Goal: Information Seeking & Learning: Learn about a topic

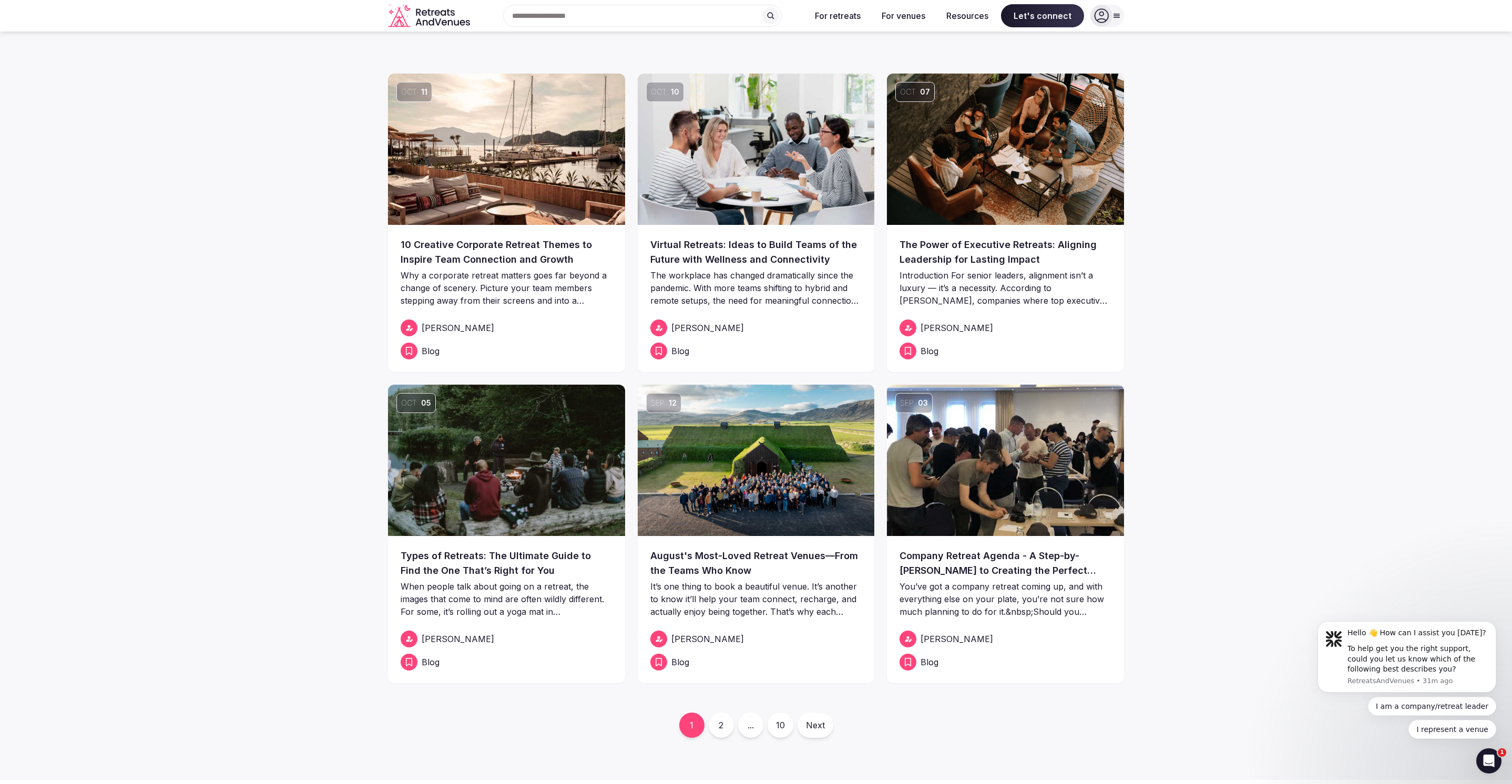
click at [565, 486] on img at bounding box center [506, 460] width 237 height 151
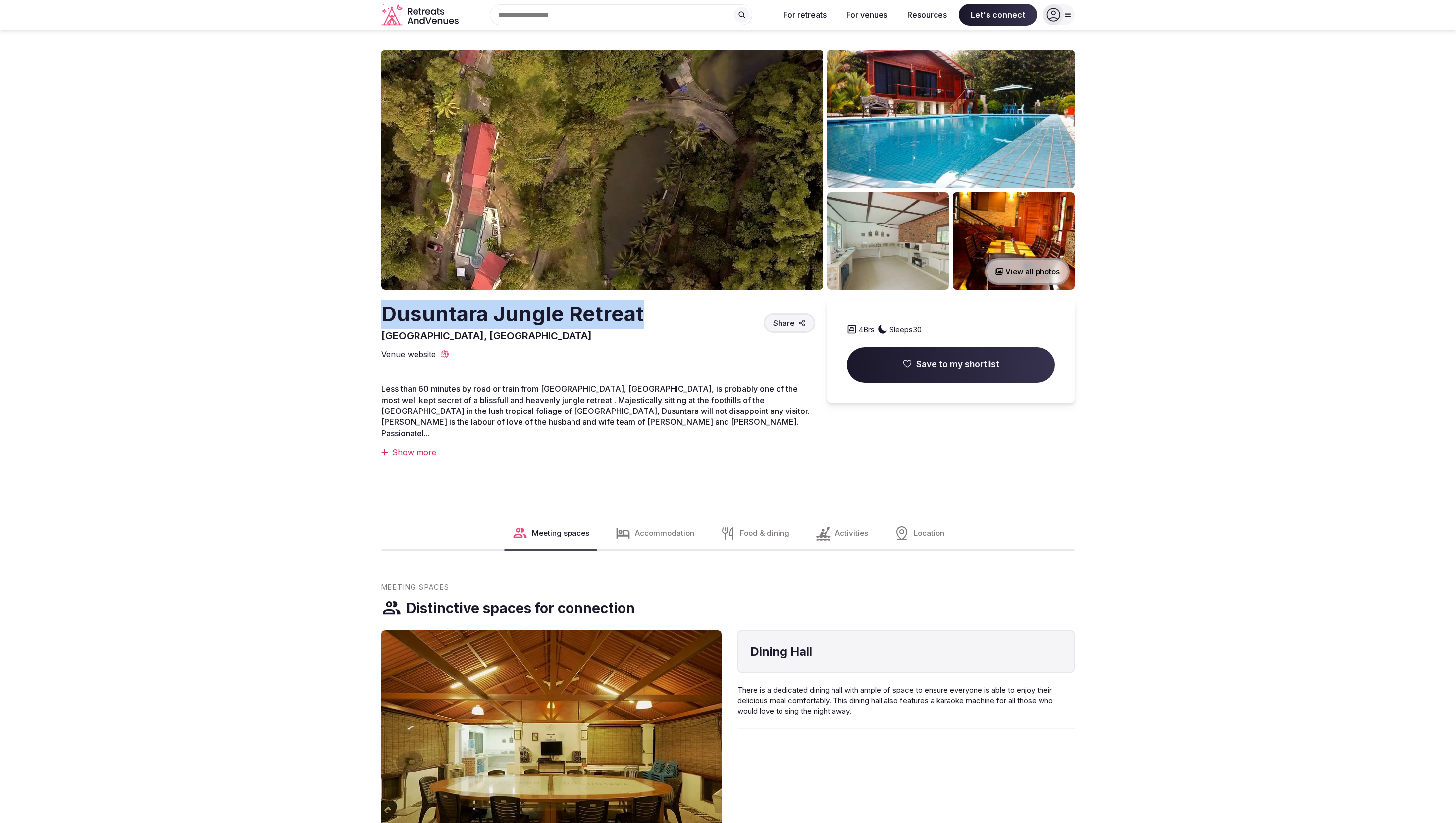
drag, startPoint x: 376, startPoint y: 315, endPoint x: 639, endPoint y: 315, distance: 263.0
click at [640, 315] on section "View all photos Dusuntara Jungle Retreat Batang Kali, Malaysia Share 4 Brs Slee…" at bounding box center [728, 274] width 1456 height 488
copy h2 "Dusuntara Jungle Retreat"
drag, startPoint x: 504, startPoint y: 335, endPoint x: 378, endPoint y: 335, distance: 126.0
click at [378, 335] on section "View all photos Dusuntara Jungle Retreat Batang Kali, Malaysia Share 4 Brs Slee…" at bounding box center [728, 274] width 1456 height 488
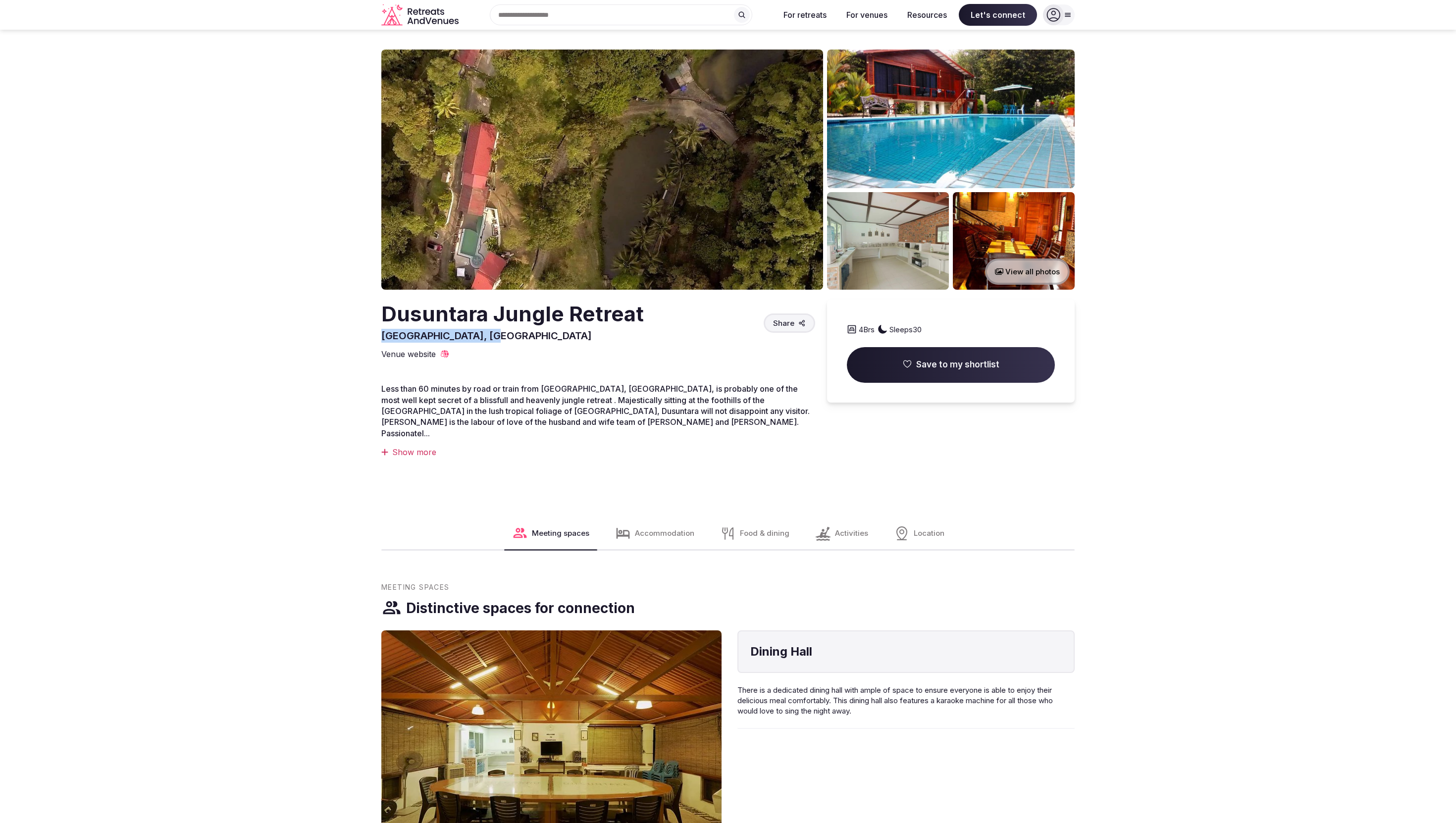
copy span "Batang Kali, Malaysia"
drag, startPoint x: 656, startPoint y: 307, endPoint x: 365, endPoint y: 320, distance: 291.3
click at [365, 320] on section "View all photos Dusuntara Jungle Retreat Batang Kali, Malaysia Share 4 Brs Slee…" at bounding box center [728, 274] width 1456 height 488
copy h2 "Dusuntara Jungle Retreat"
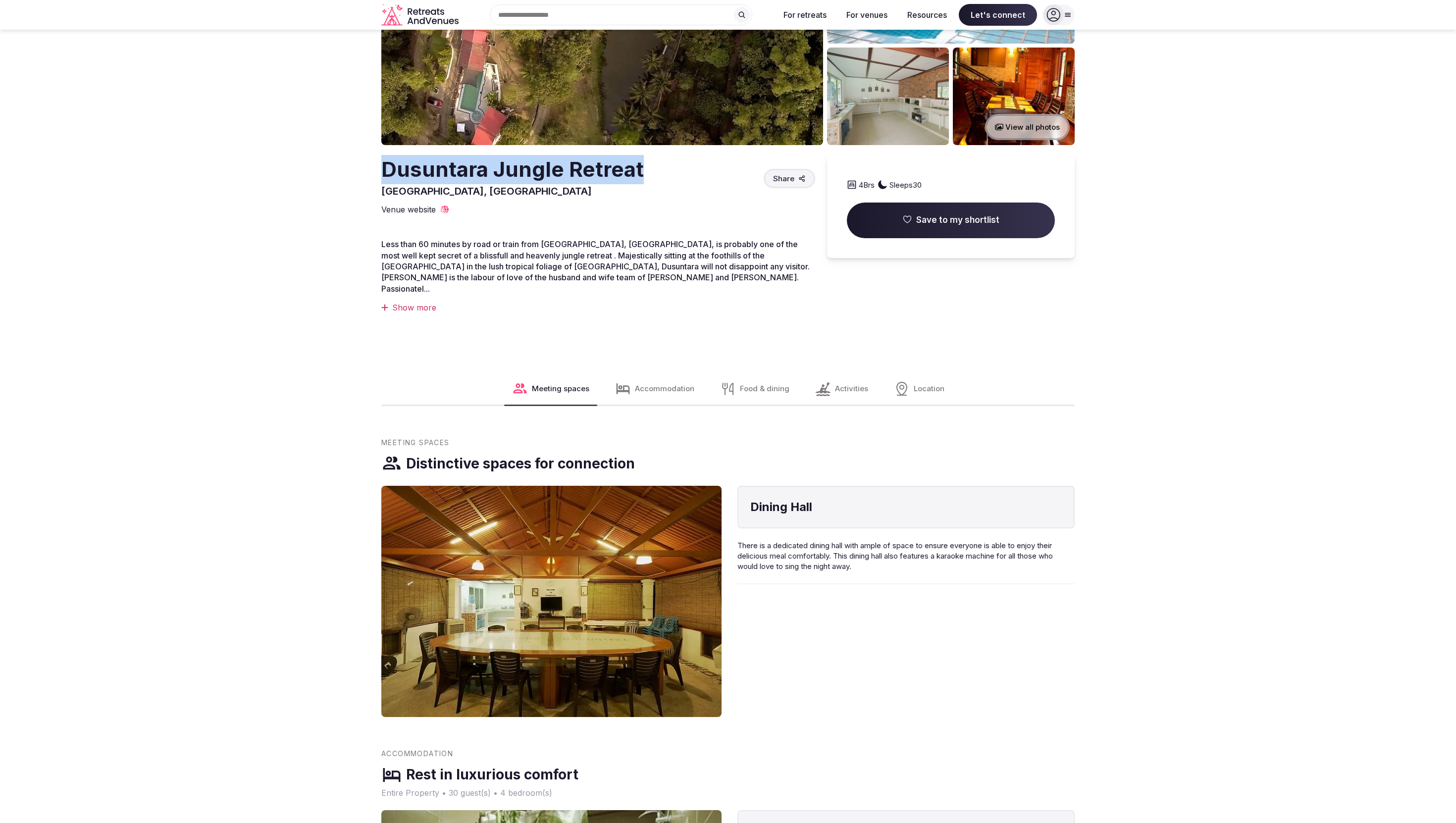
scroll to position [137, 0]
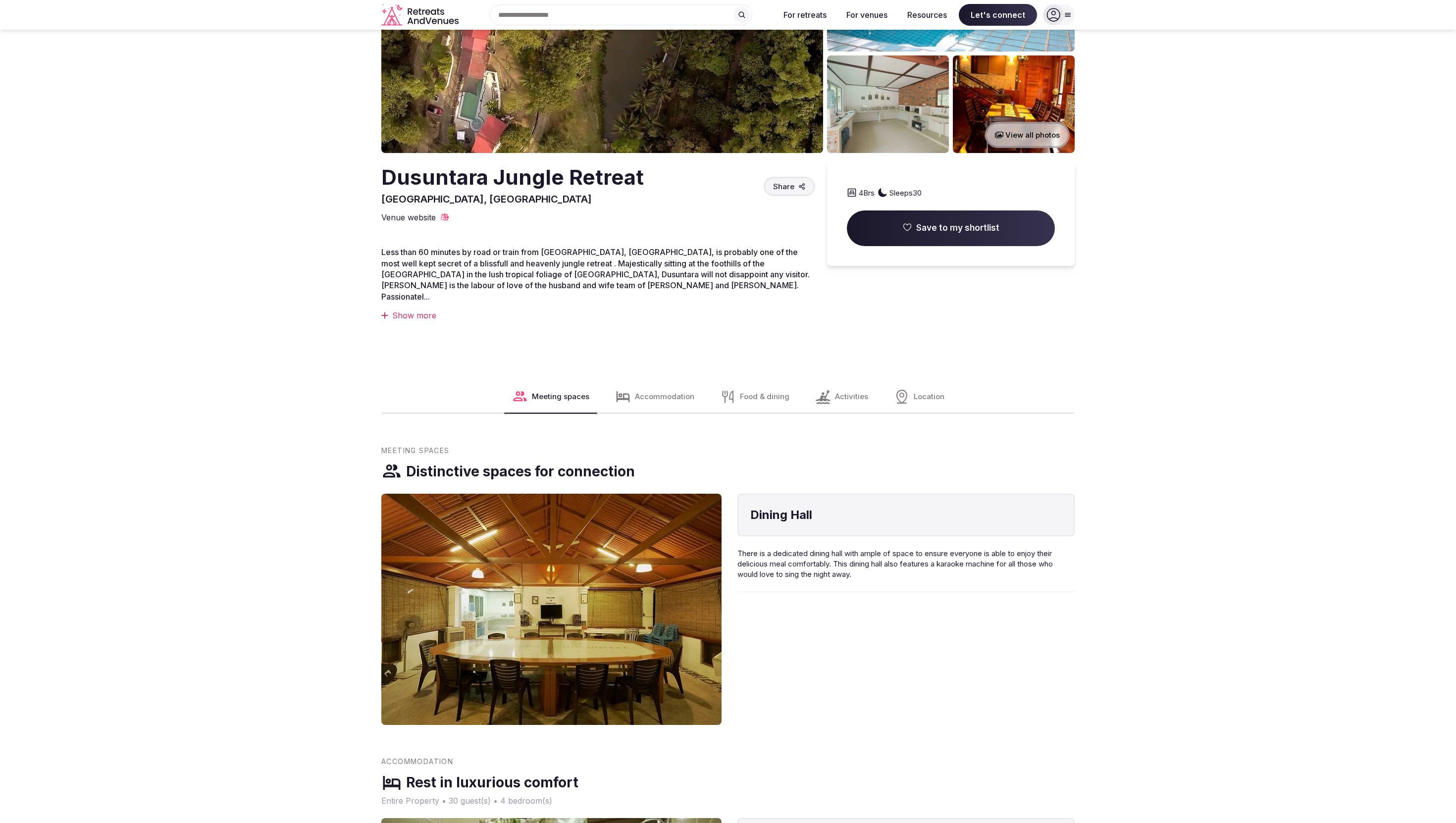
click at [687, 394] on div "Accommodation" at bounding box center [655, 397] width 95 height 32
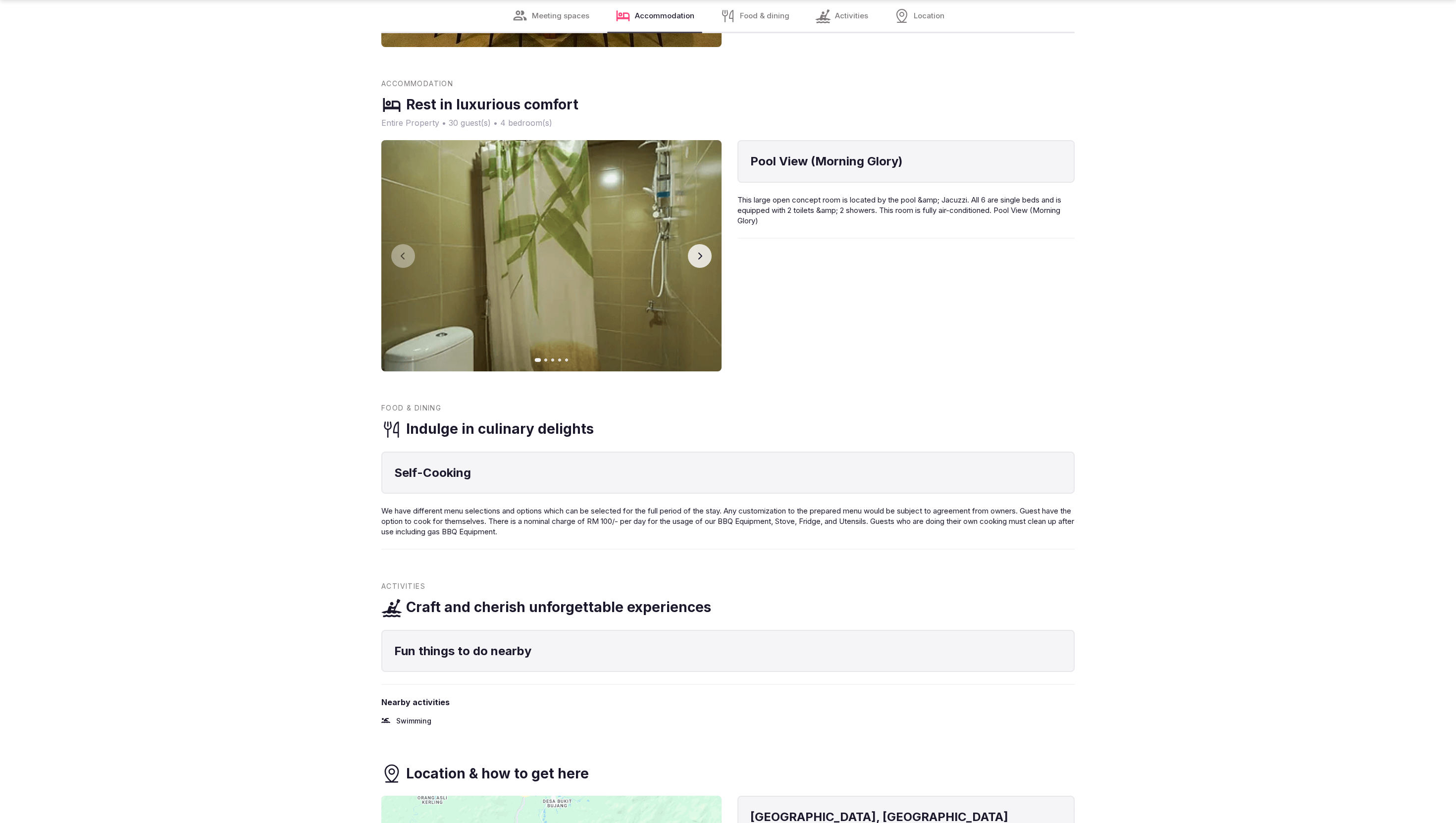
scroll to position [833, 0]
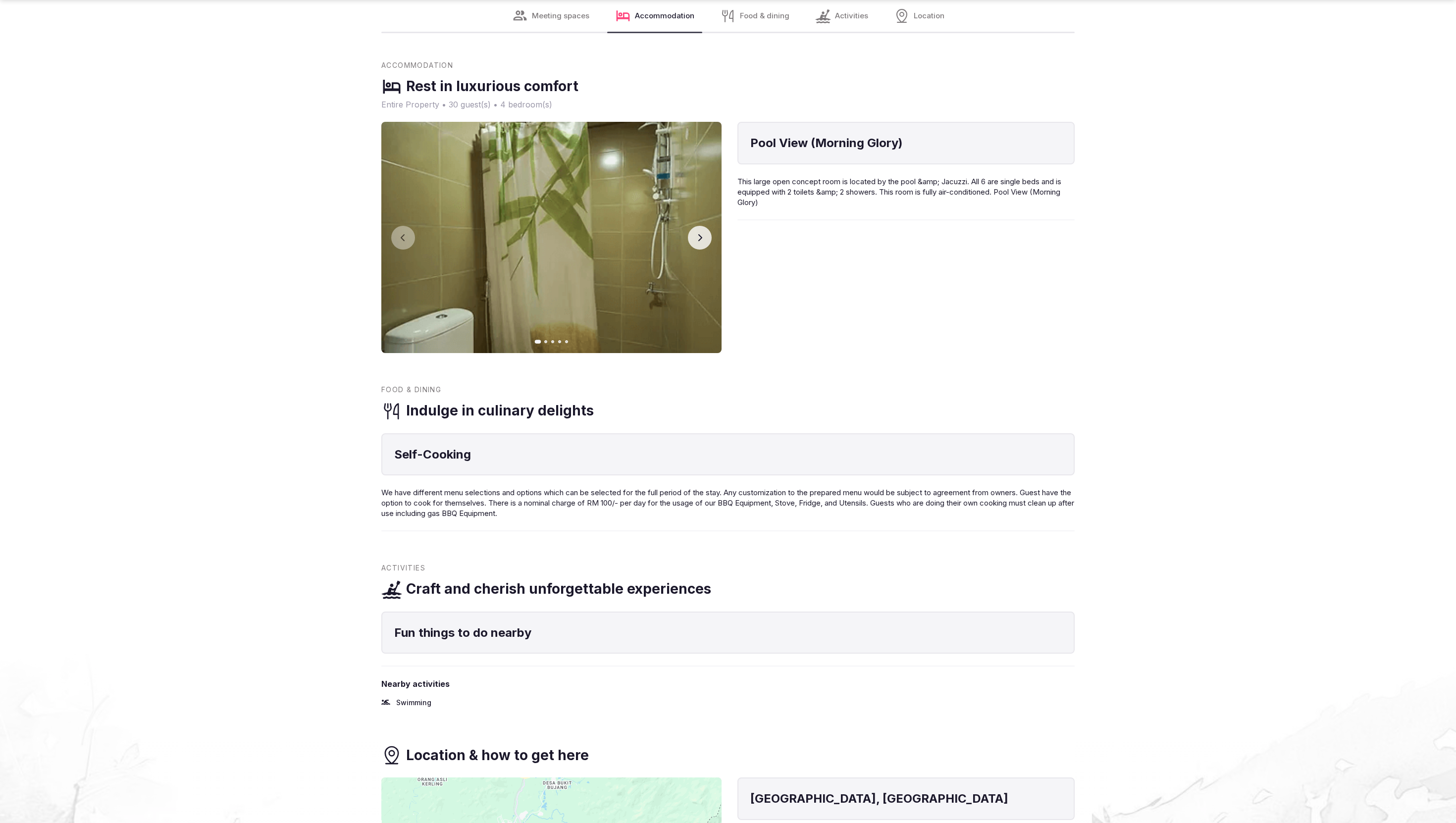
click at [703, 231] on button "Next slide" at bounding box center [700, 238] width 24 height 24
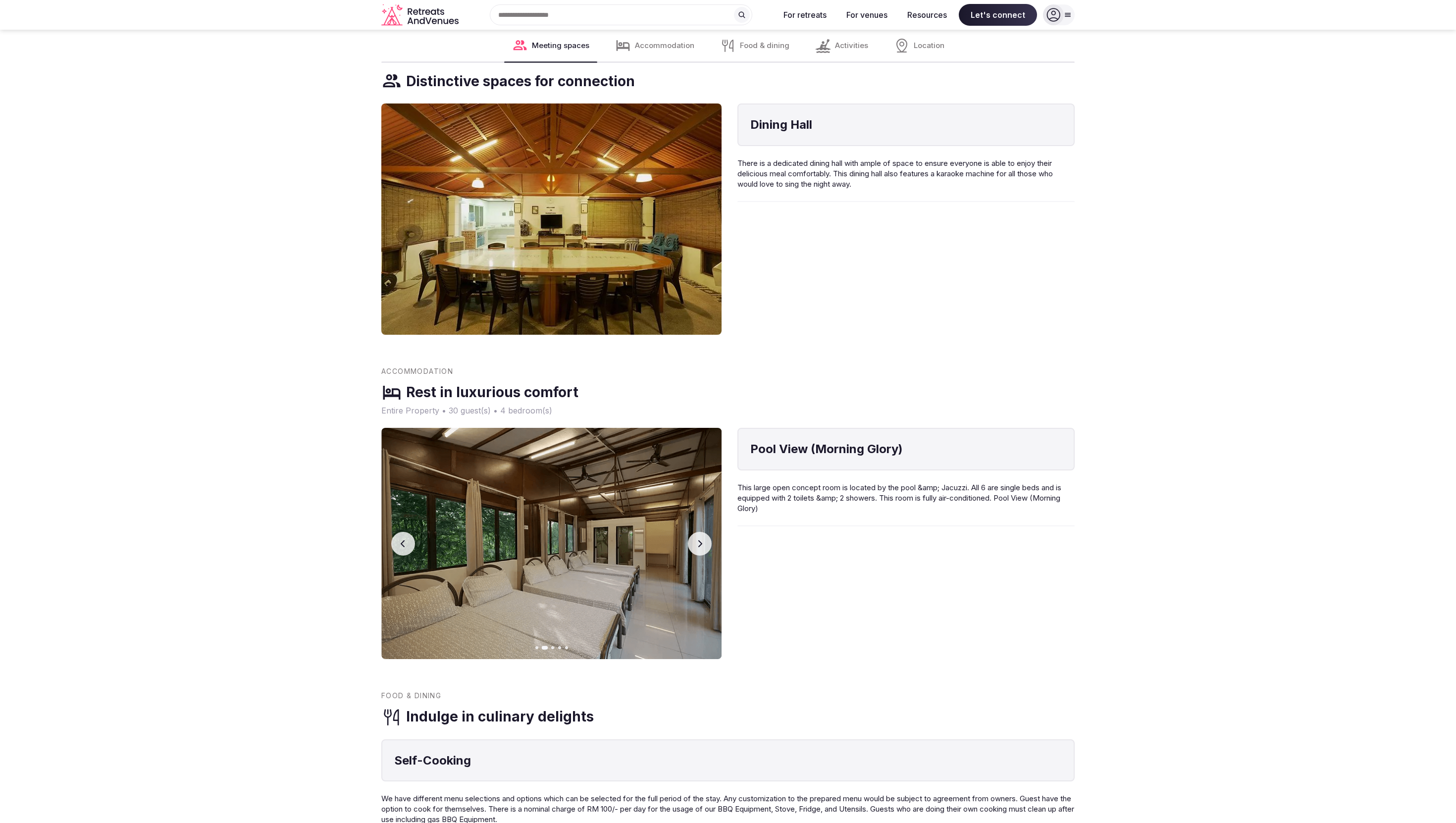
scroll to position [0, 0]
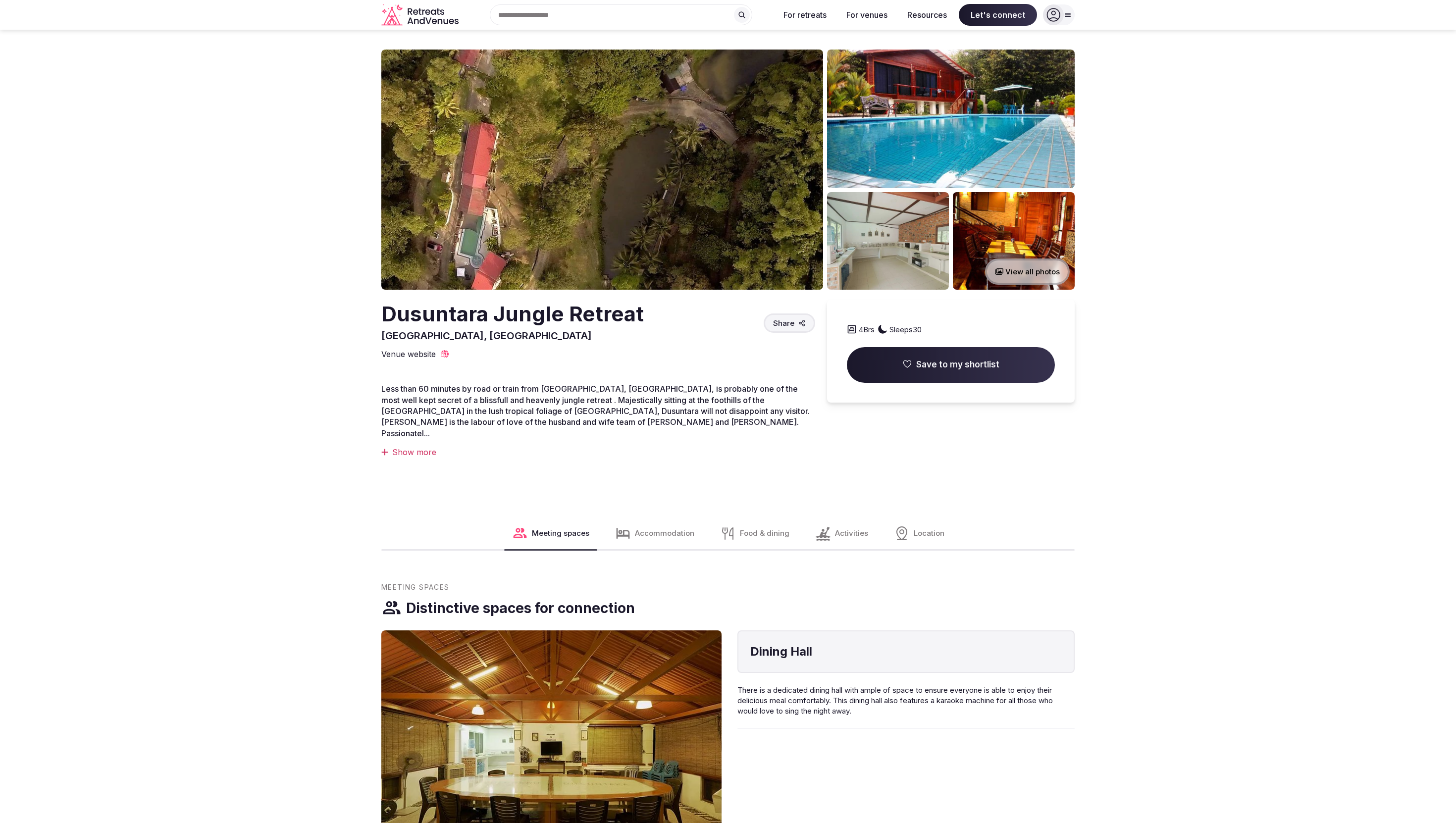
click at [427, 447] on div "Show more" at bounding box center [599, 452] width 434 height 11
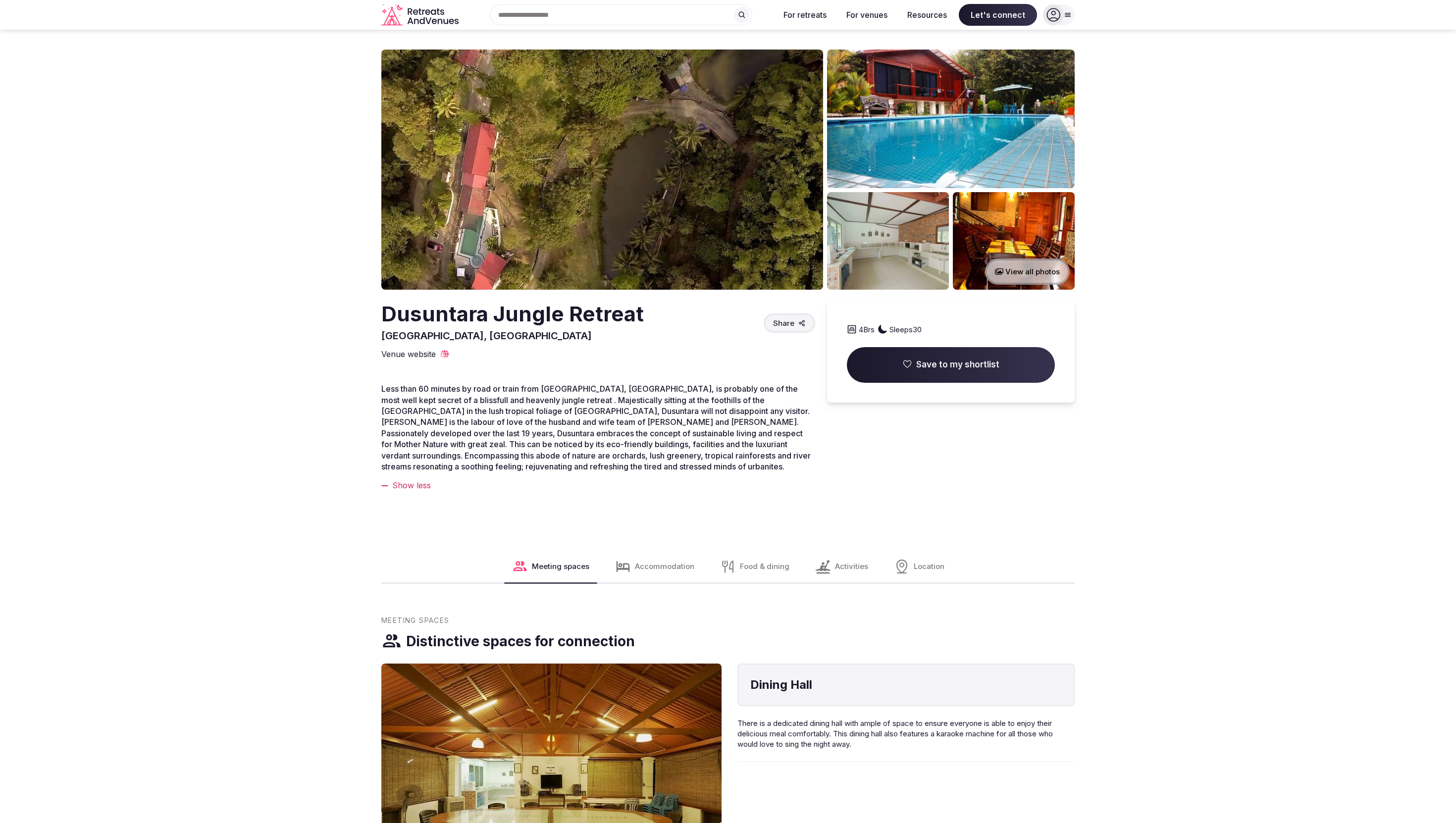
click at [730, 188] on img at bounding box center [603, 170] width 442 height 240
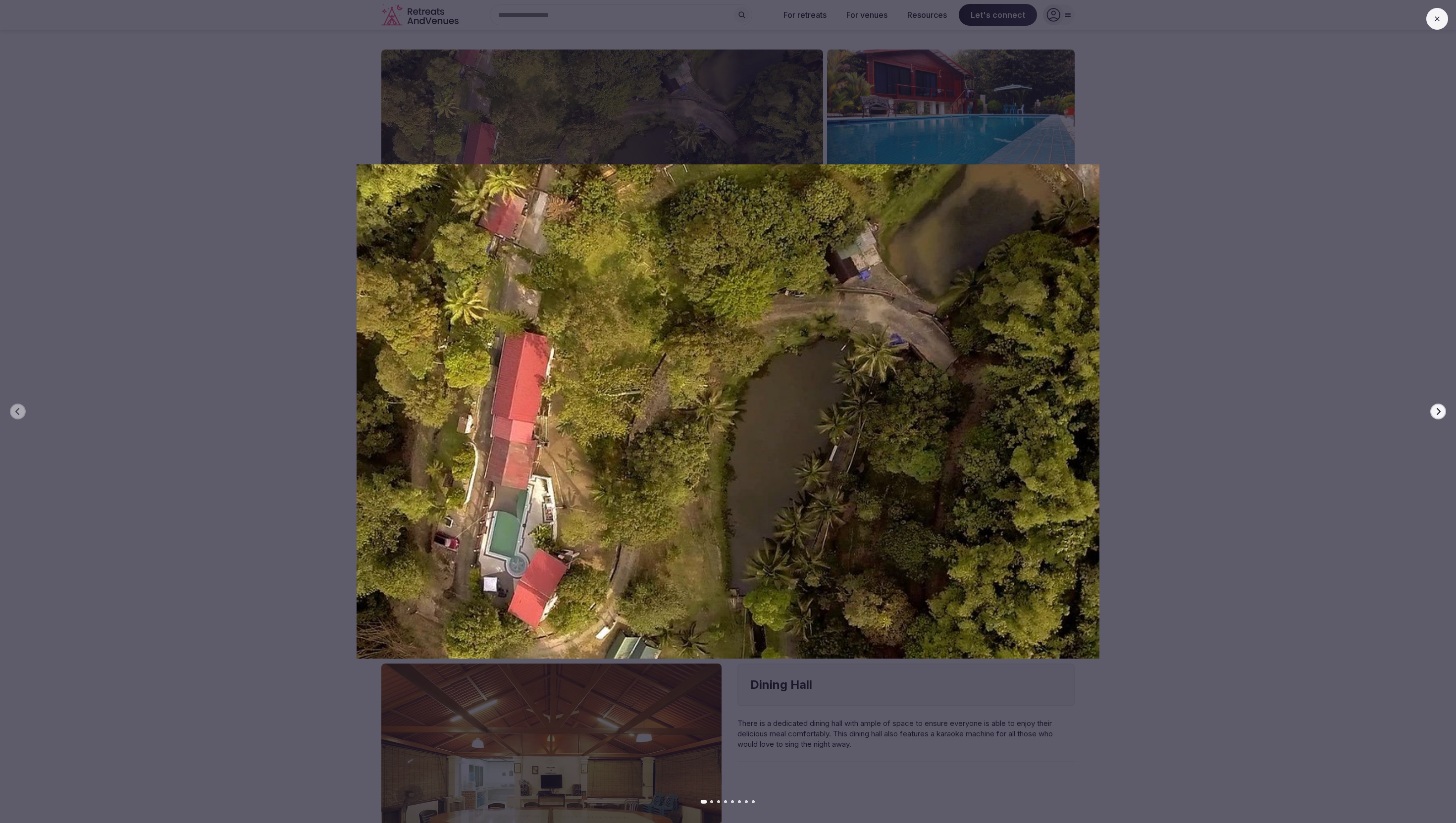
click at [1434, 409] on icon "button" at bounding box center [1438, 412] width 8 height 8
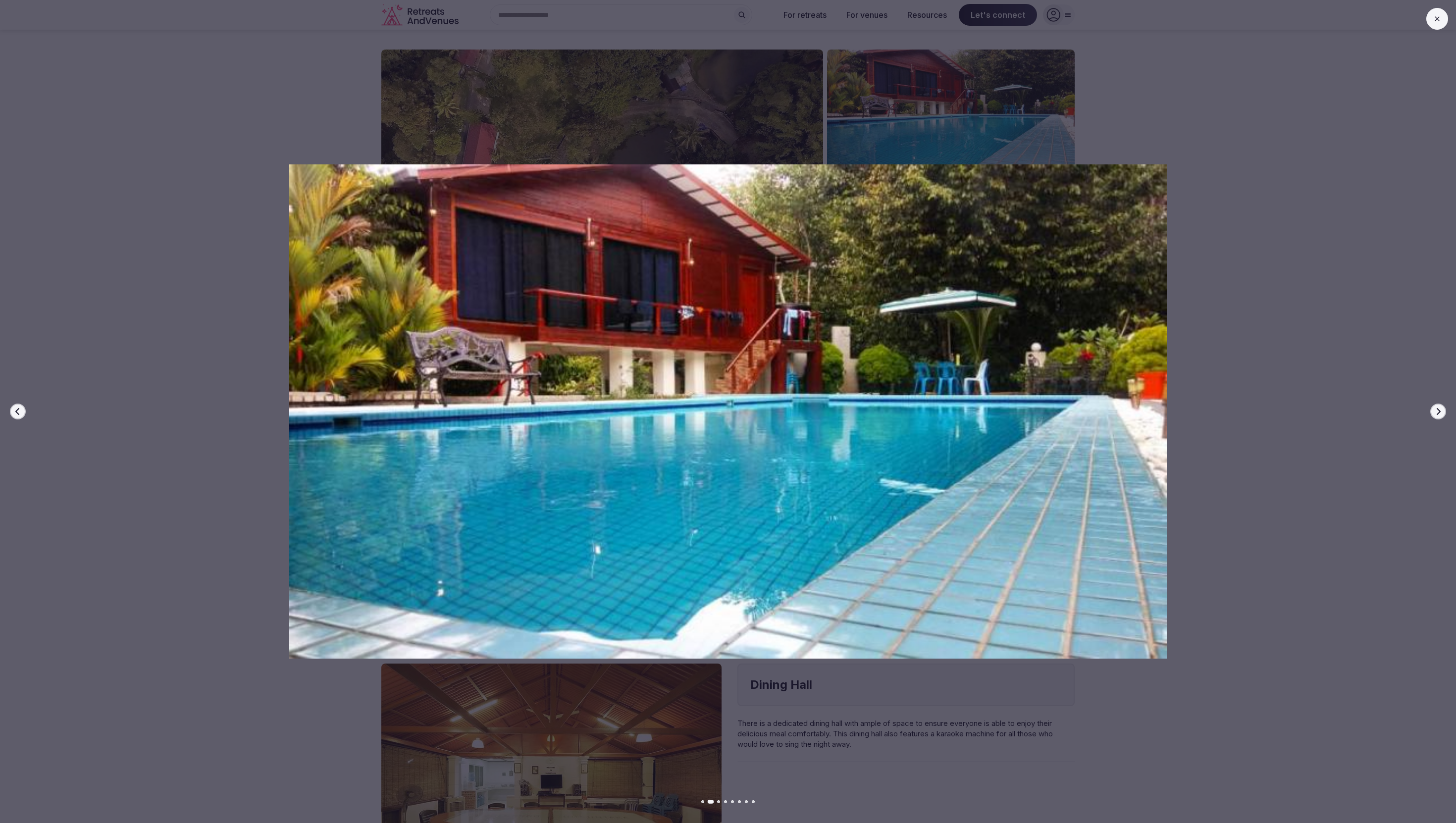
click at [1435, 409] on icon "button" at bounding box center [1438, 412] width 8 height 8
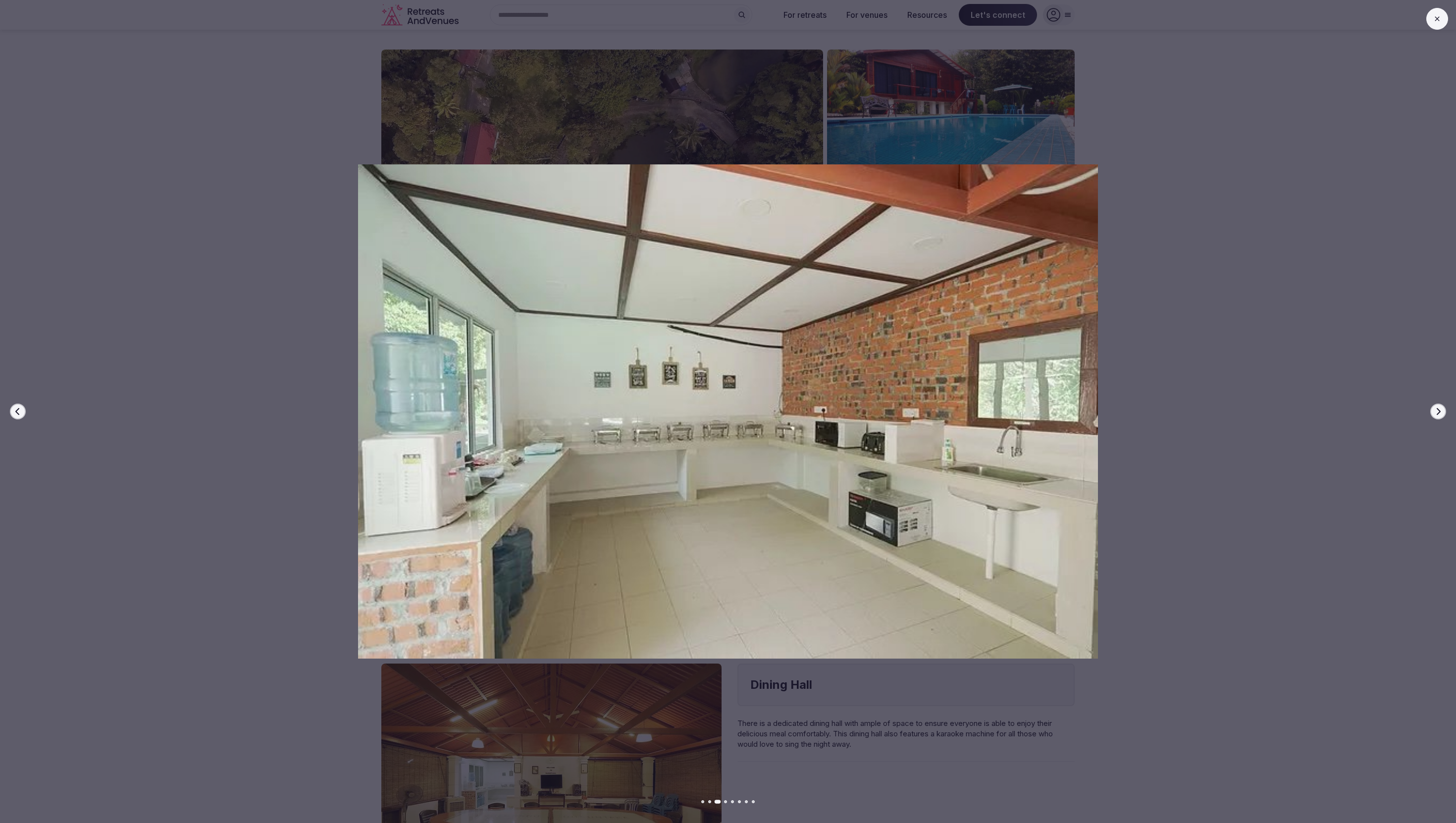
click at [1435, 409] on icon "button" at bounding box center [1438, 412] width 8 height 8
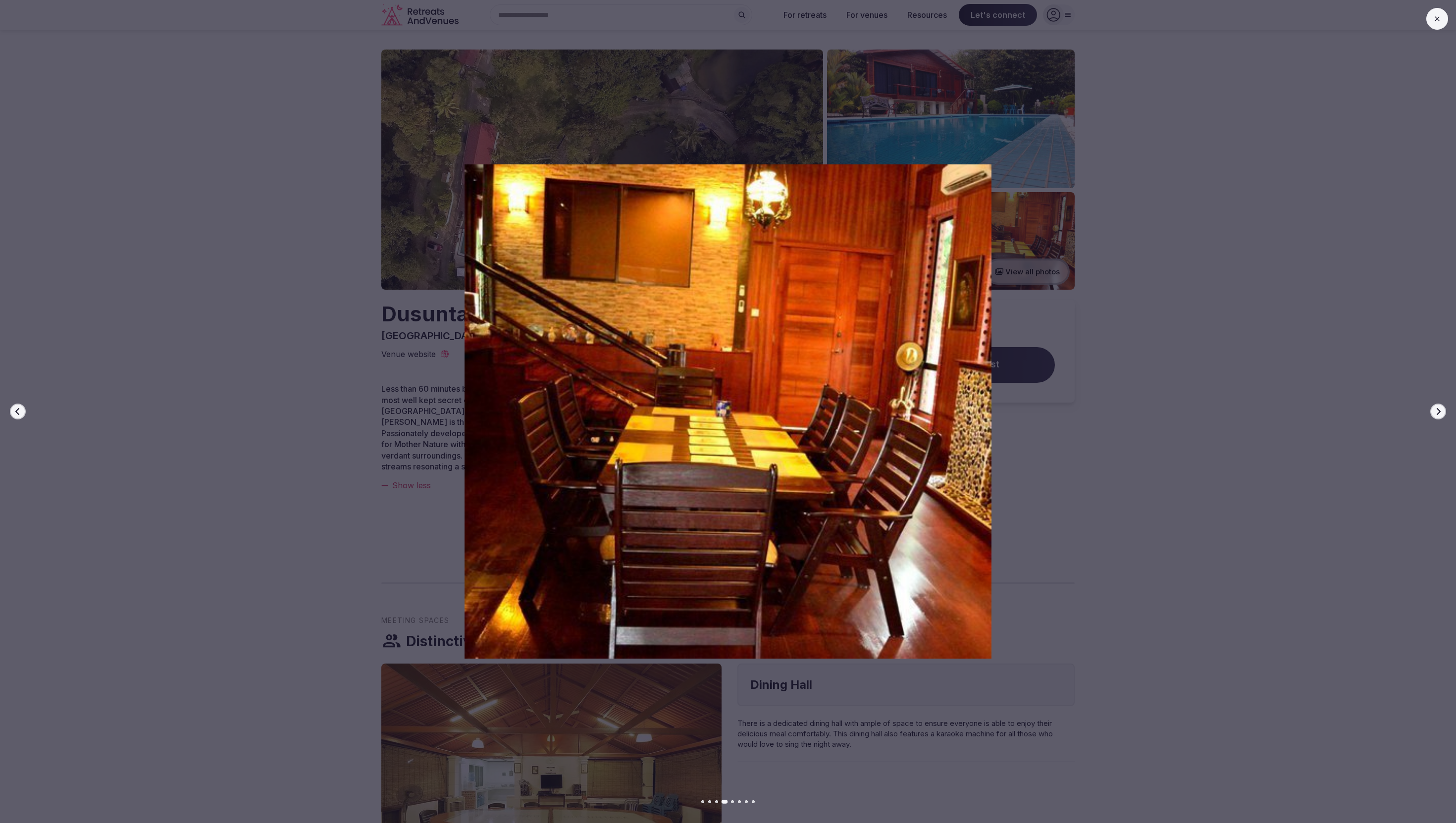
click at [1435, 409] on icon "button" at bounding box center [1438, 412] width 8 height 8
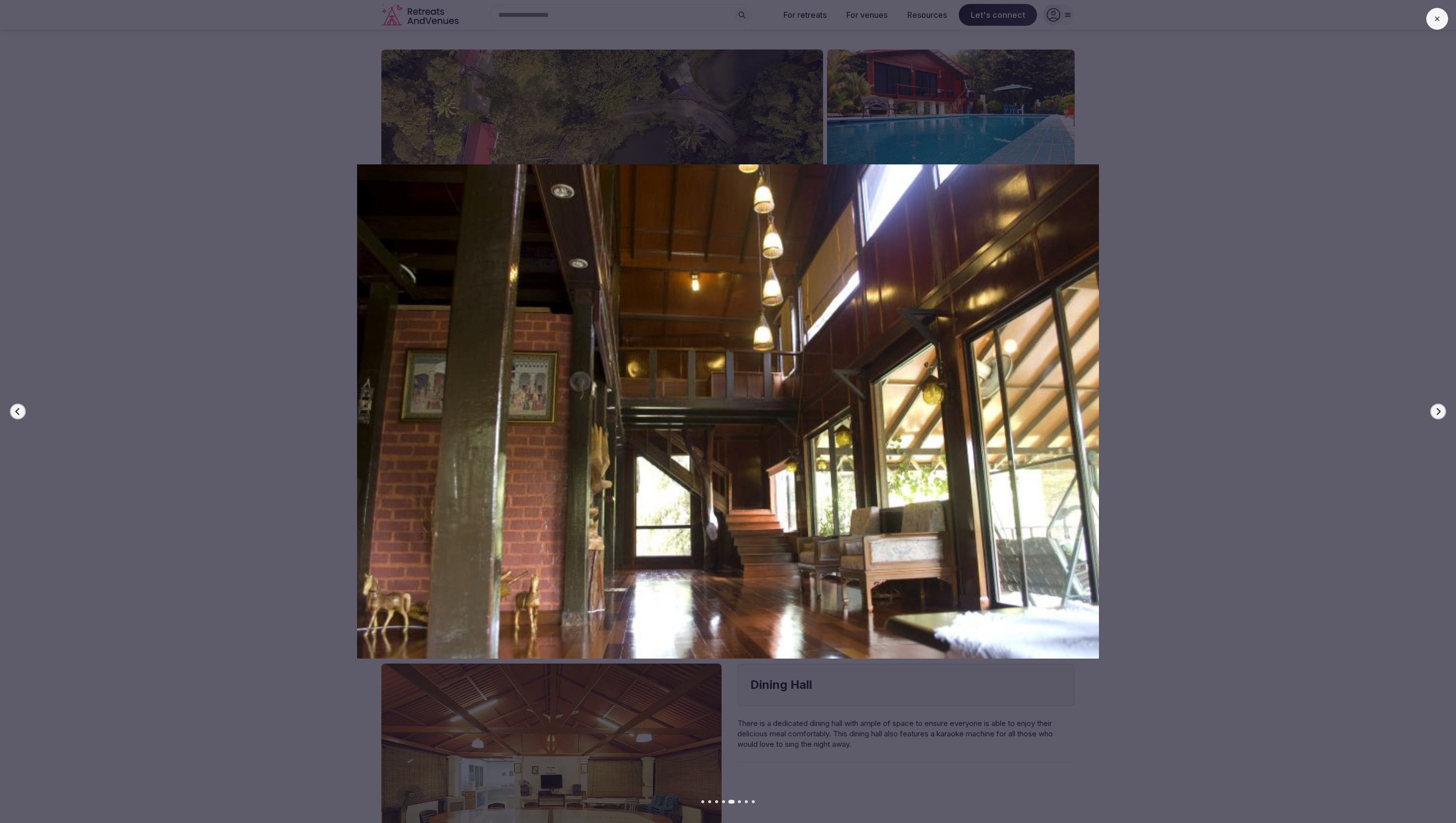
click at [1435, 409] on icon "button" at bounding box center [1438, 412] width 8 height 8
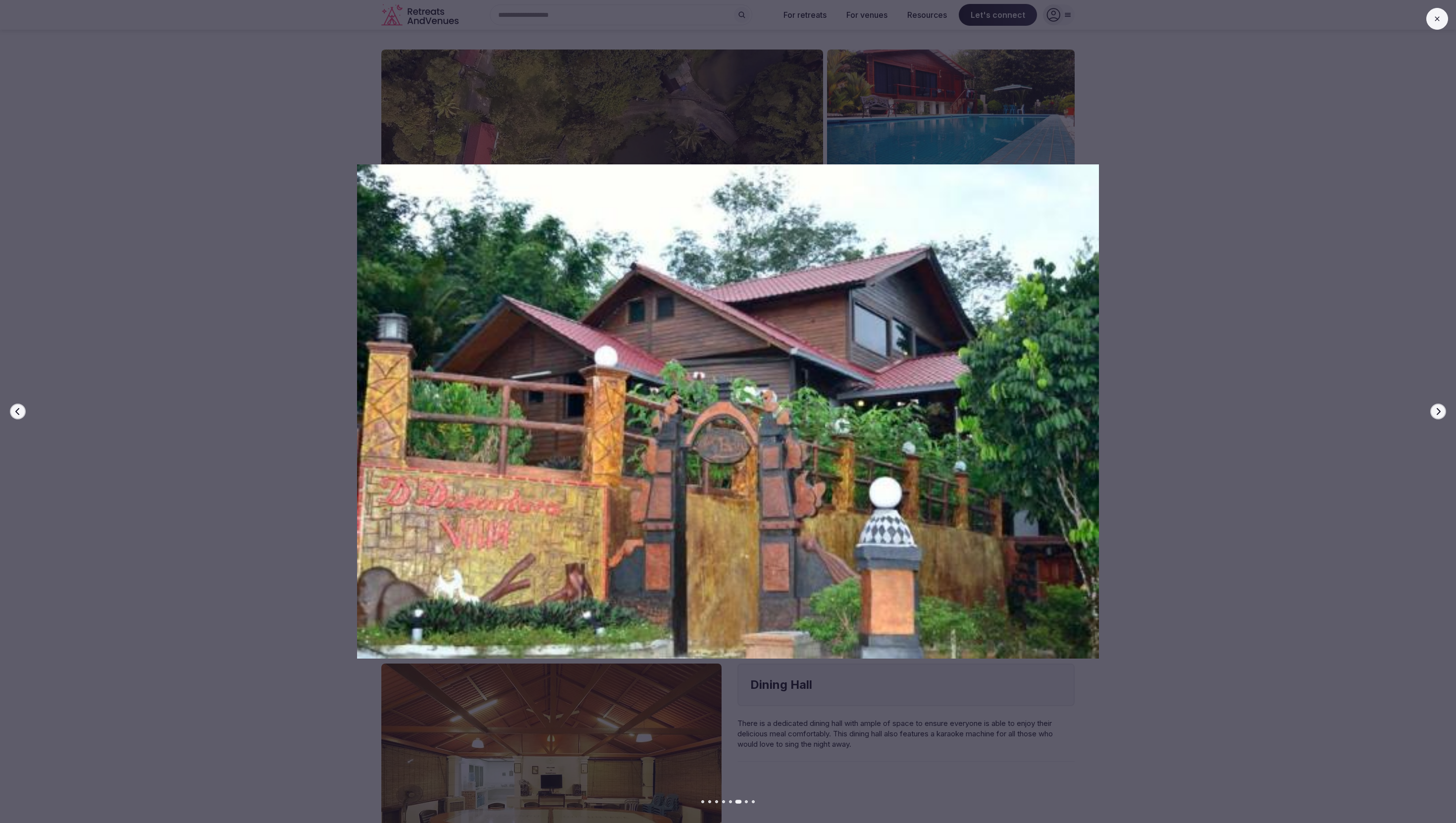
click at [1435, 409] on icon "button" at bounding box center [1438, 412] width 8 height 8
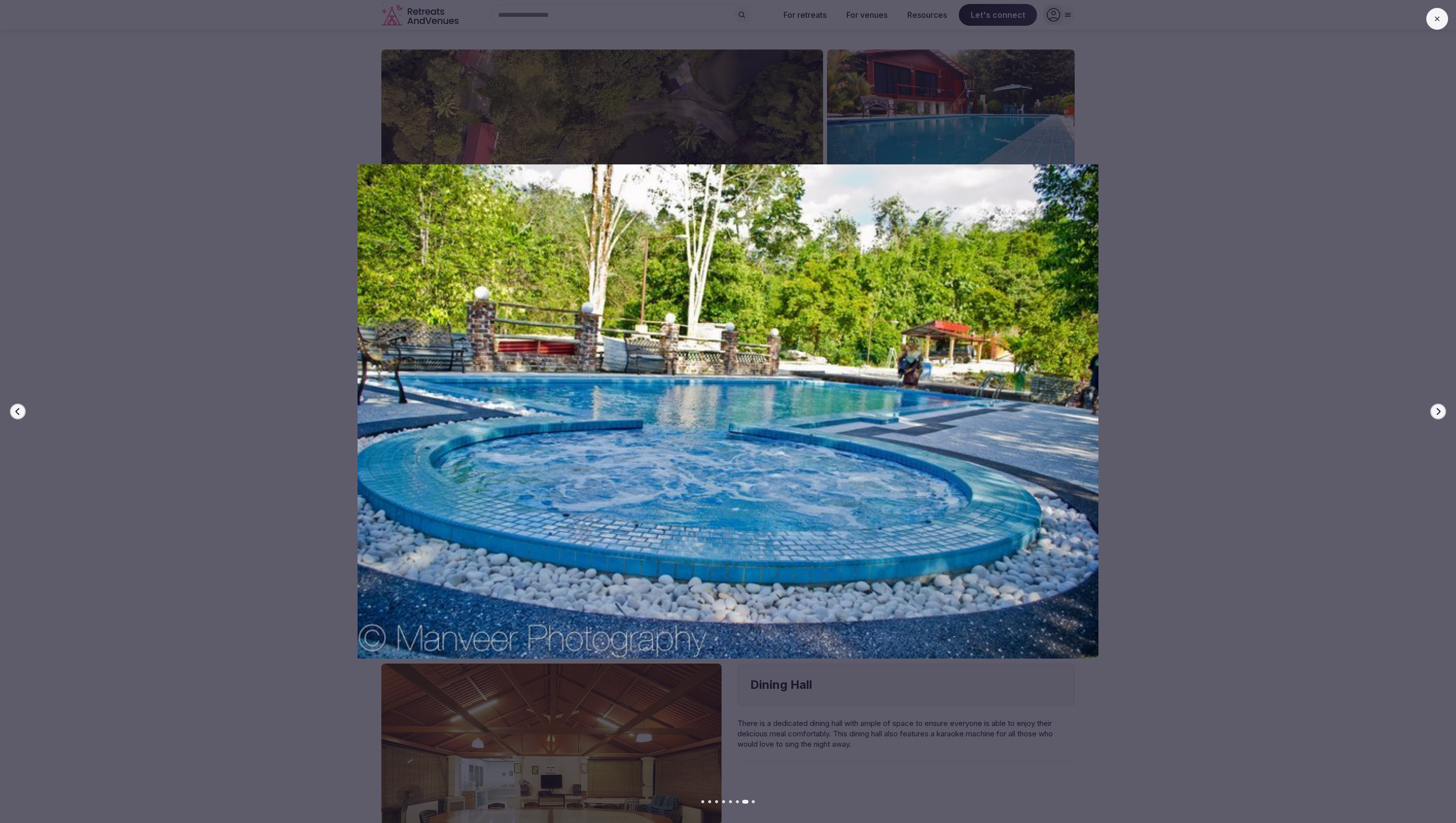
click at [1436, 410] on icon "button" at bounding box center [1438, 412] width 8 height 8
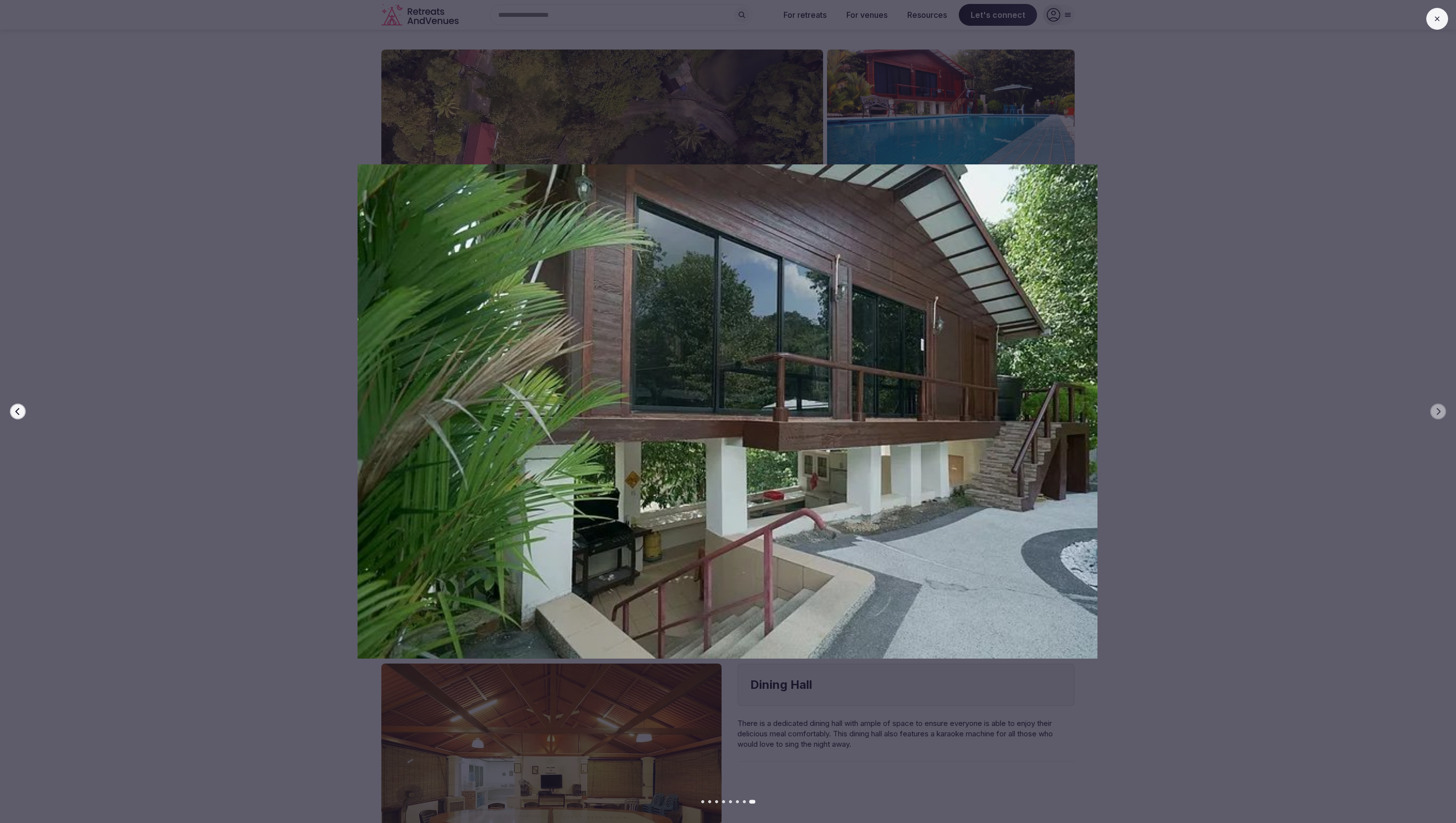
click at [1363, 367] on div at bounding box center [723, 412] width 1464 height 494
click at [293, 136] on div "Previous slide Next slide" at bounding box center [728, 412] width 1456 height 823
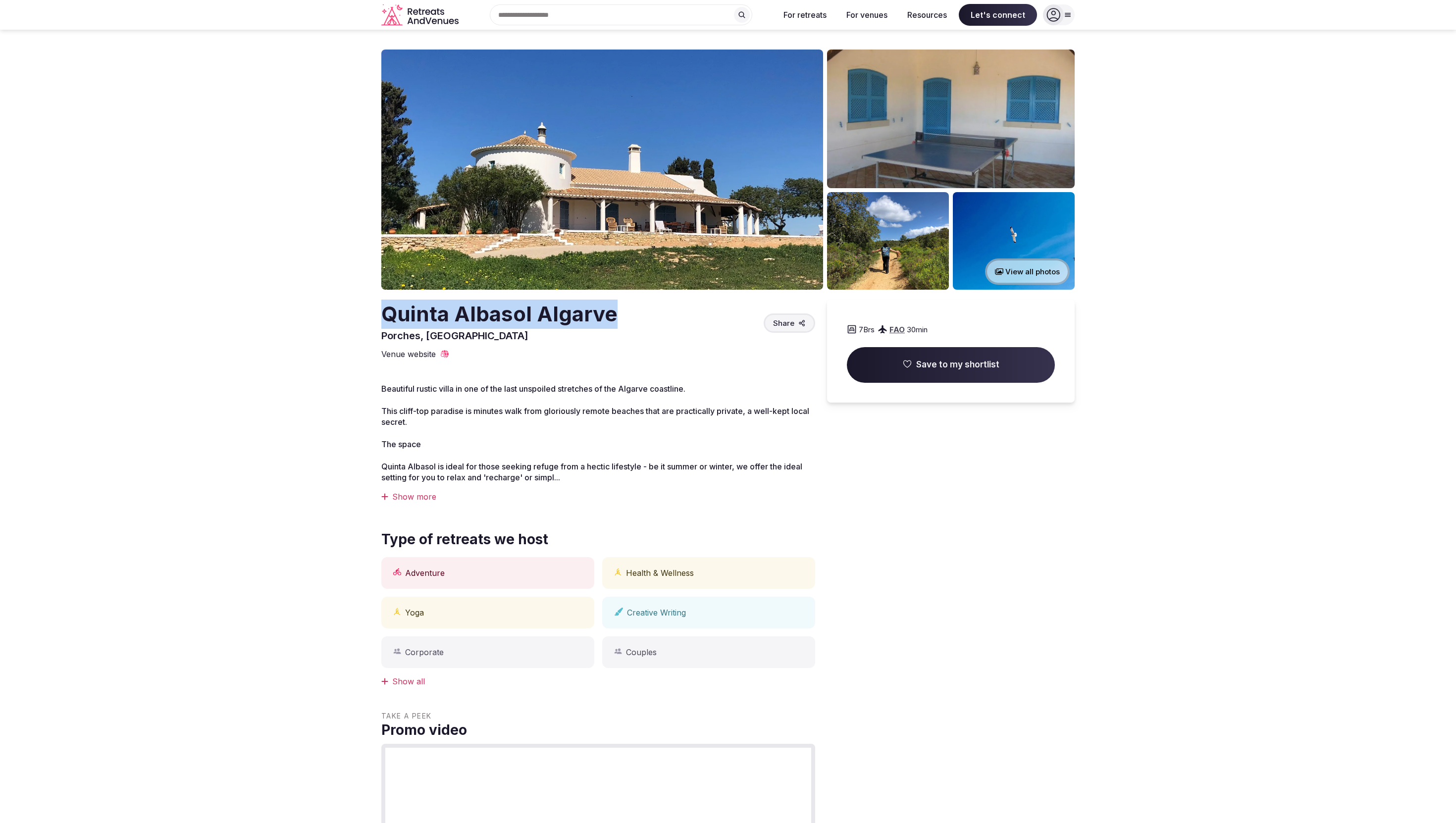
drag, startPoint x: 633, startPoint y: 320, endPoint x: 369, endPoint y: 320, distance: 264.0
click at [369, 320] on section "View all photos Quinta Albasol Algarve Porches, Portugal Share 7 Brs FAO 30 min…" at bounding box center [728, 735] width 1456 height 1410
copy h2 "Quinta Albasol Algarve"
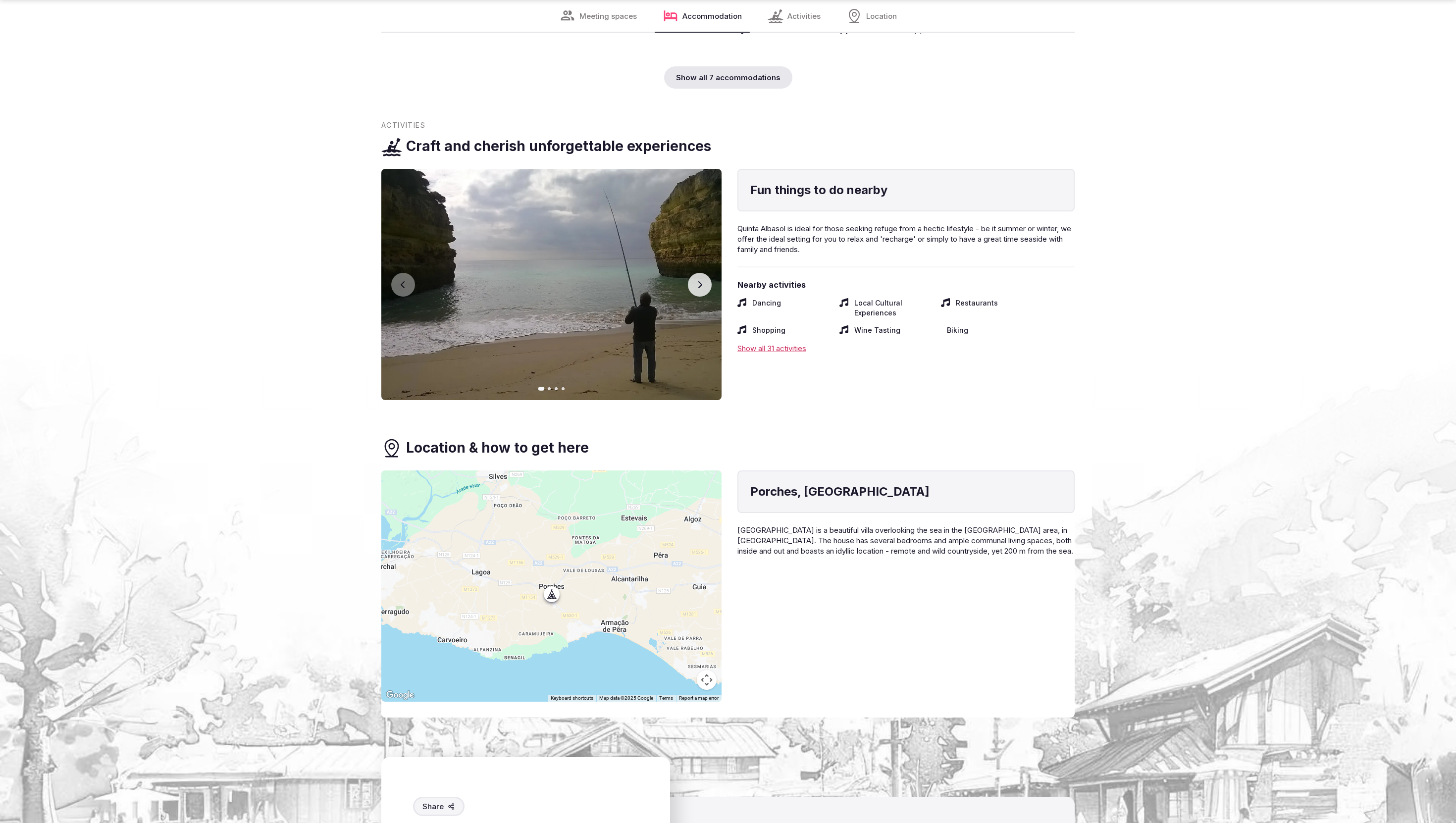
scroll to position [2896, 0]
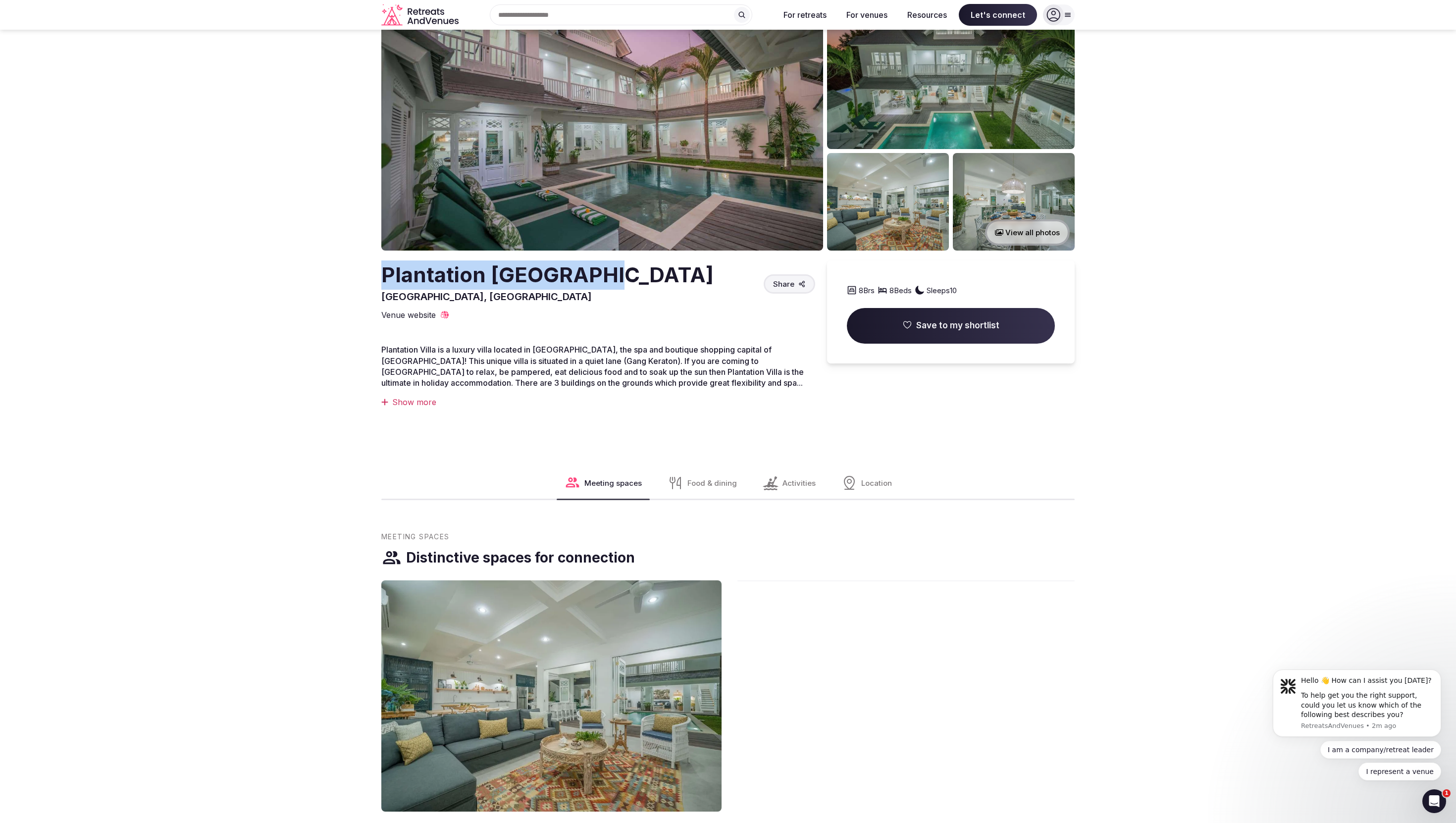
drag, startPoint x: 493, startPoint y: 274, endPoint x: 382, endPoint y: 274, distance: 111.0
click at [382, 274] on div "Plantation Villa Bali Bali, Indonesia Share" at bounding box center [599, 282] width 434 height 43
copy h2 "Plantation Villa Bali"
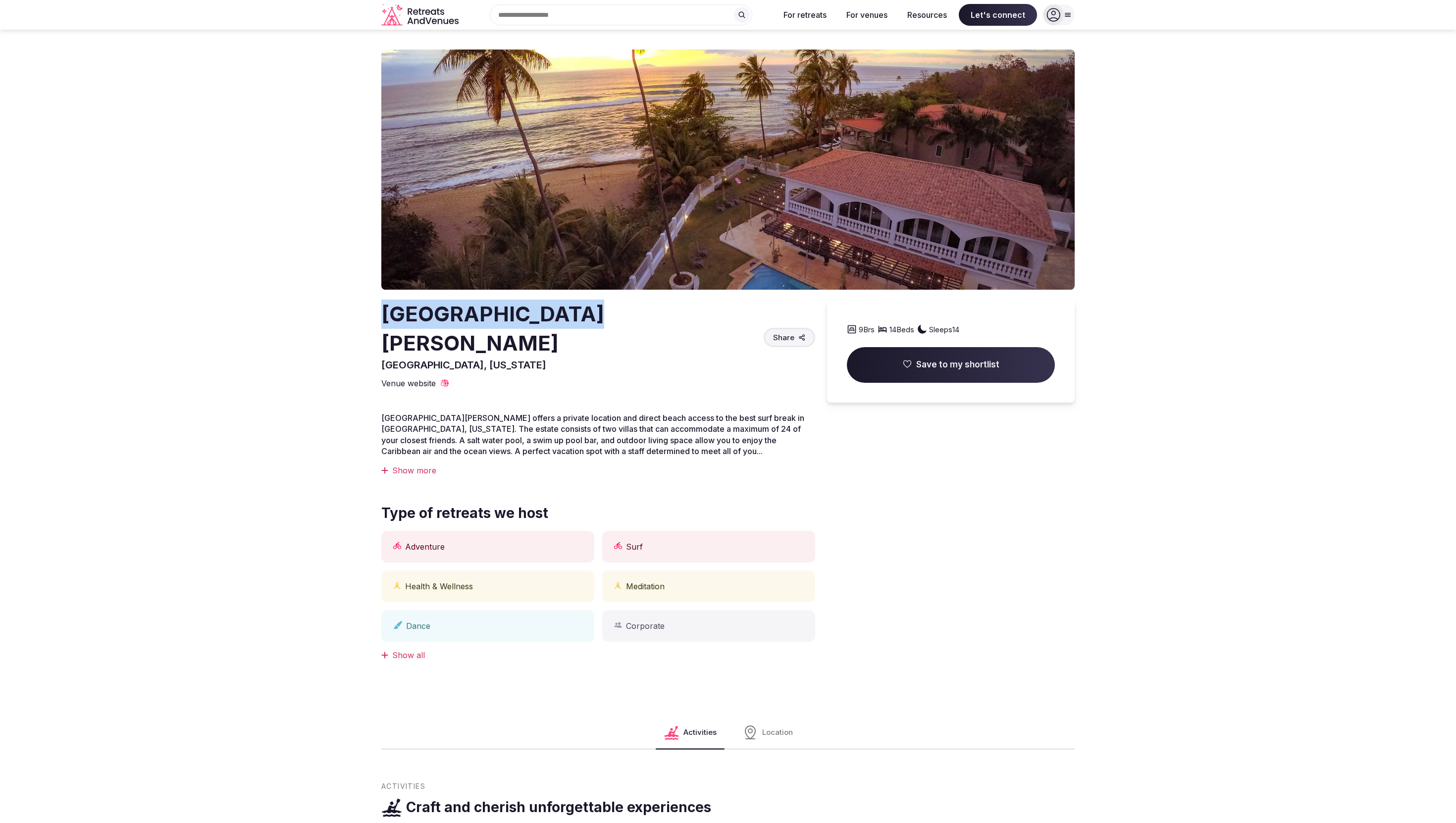
drag, startPoint x: 556, startPoint y: 314, endPoint x: 350, endPoint y: 314, distance: 206.0
click at [350, 314] on section "Villa Playa Maria Rincón, Puerto Rico Share 9 Brs 14 Beds Sleeps 14 Save to my …" at bounding box center [728, 373] width 1456 height 687
copy h2 "Villa Playa Maria"
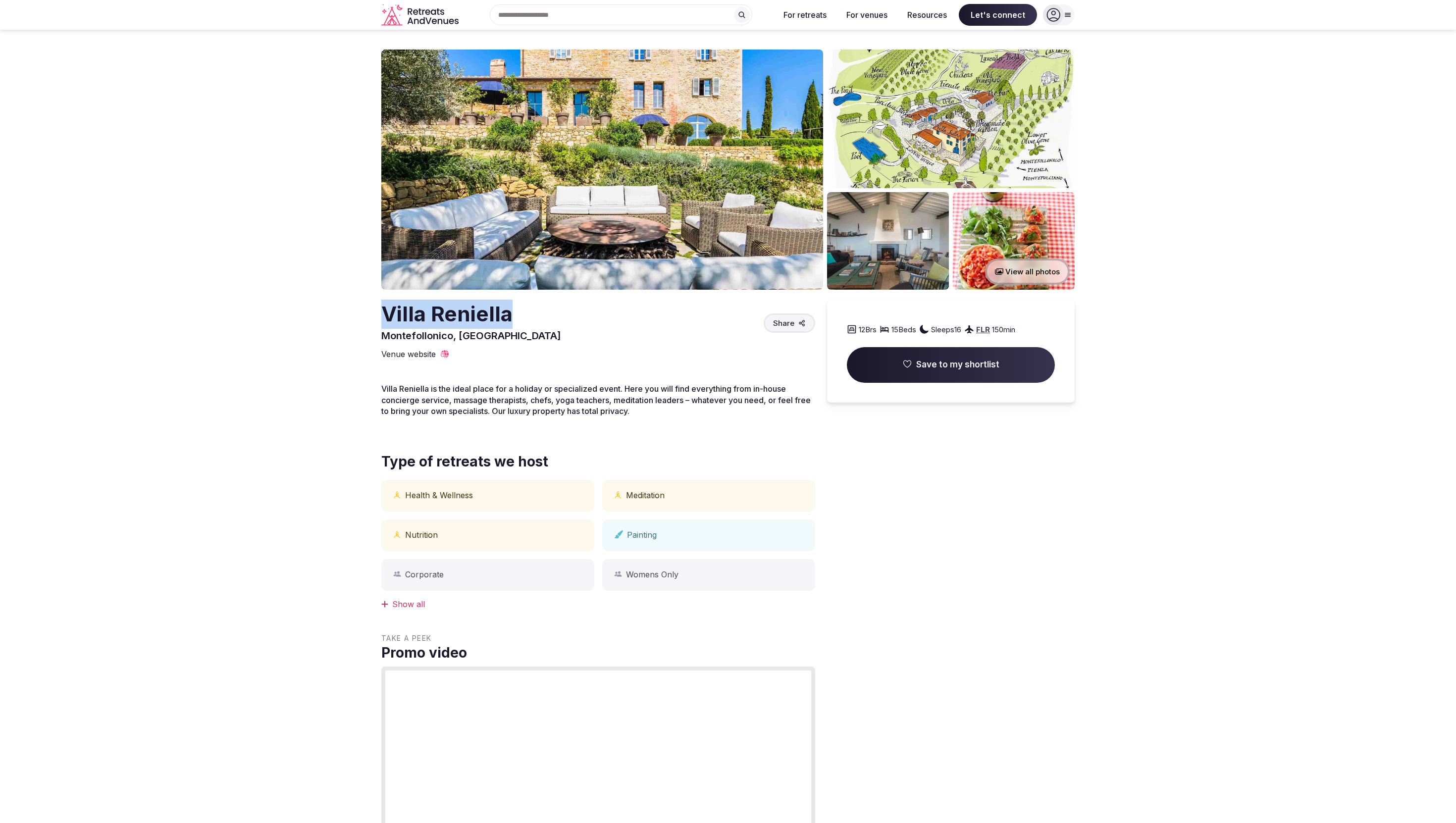
drag, startPoint x: 552, startPoint y: 318, endPoint x: 374, endPoint y: 323, distance: 178.1
click at [374, 323] on section "View all photos Villa Reniella Montefollonico, Italy Share 12 Brs 15 Beds Sleep…" at bounding box center [728, 696] width 1456 height 1332
copy h2 "Villa Reniella"
drag, startPoint x: 374, startPoint y: 340, endPoint x: 489, endPoint y: 337, distance: 115.0
click at [489, 338] on section "View all photos Villa Reniella Montefollonico, Italy Share 12 Brs 15 Beds Sleep…" at bounding box center [728, 696] width 1456 height 1332
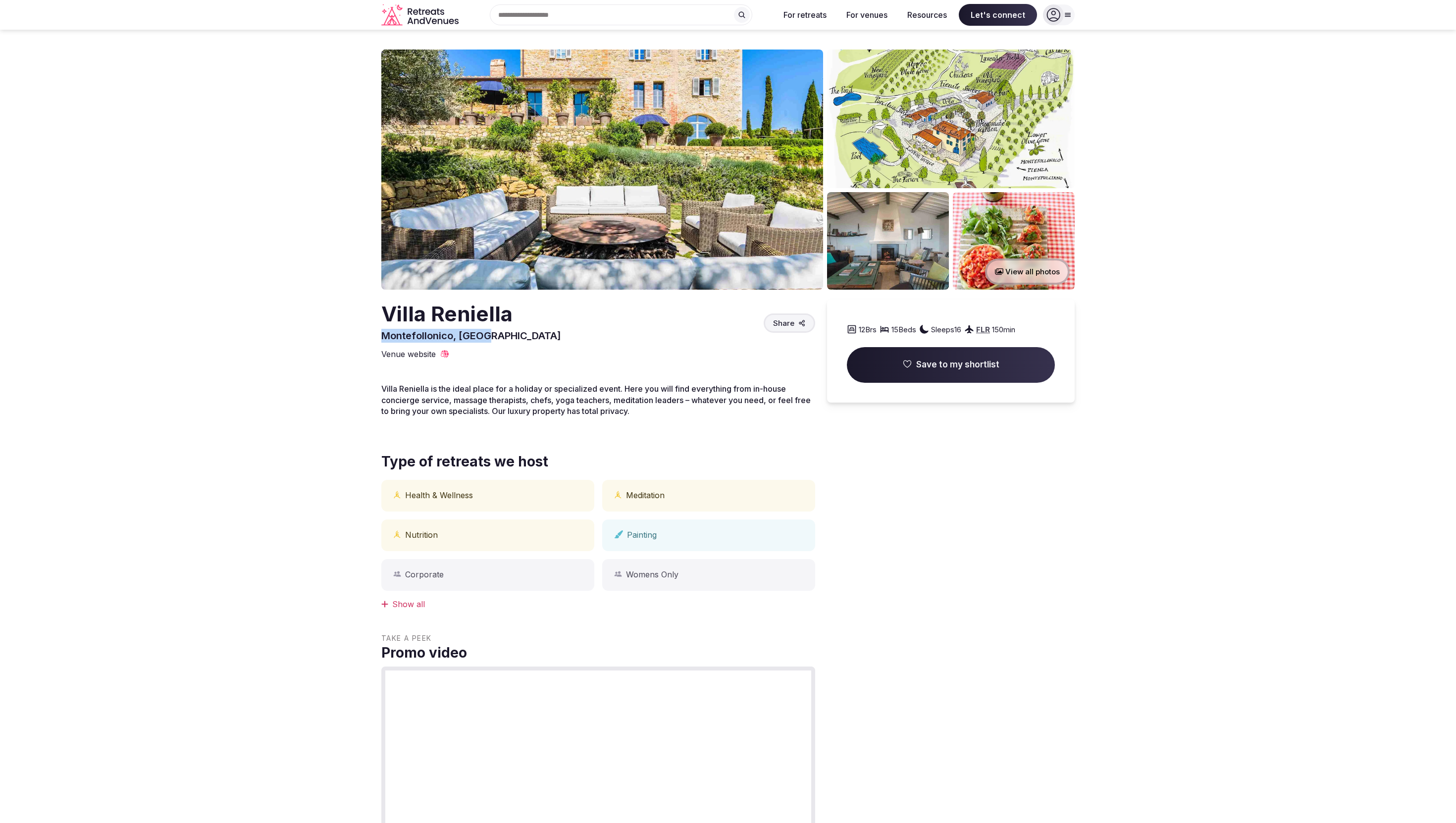
copy span "Montefollonico, Italy"
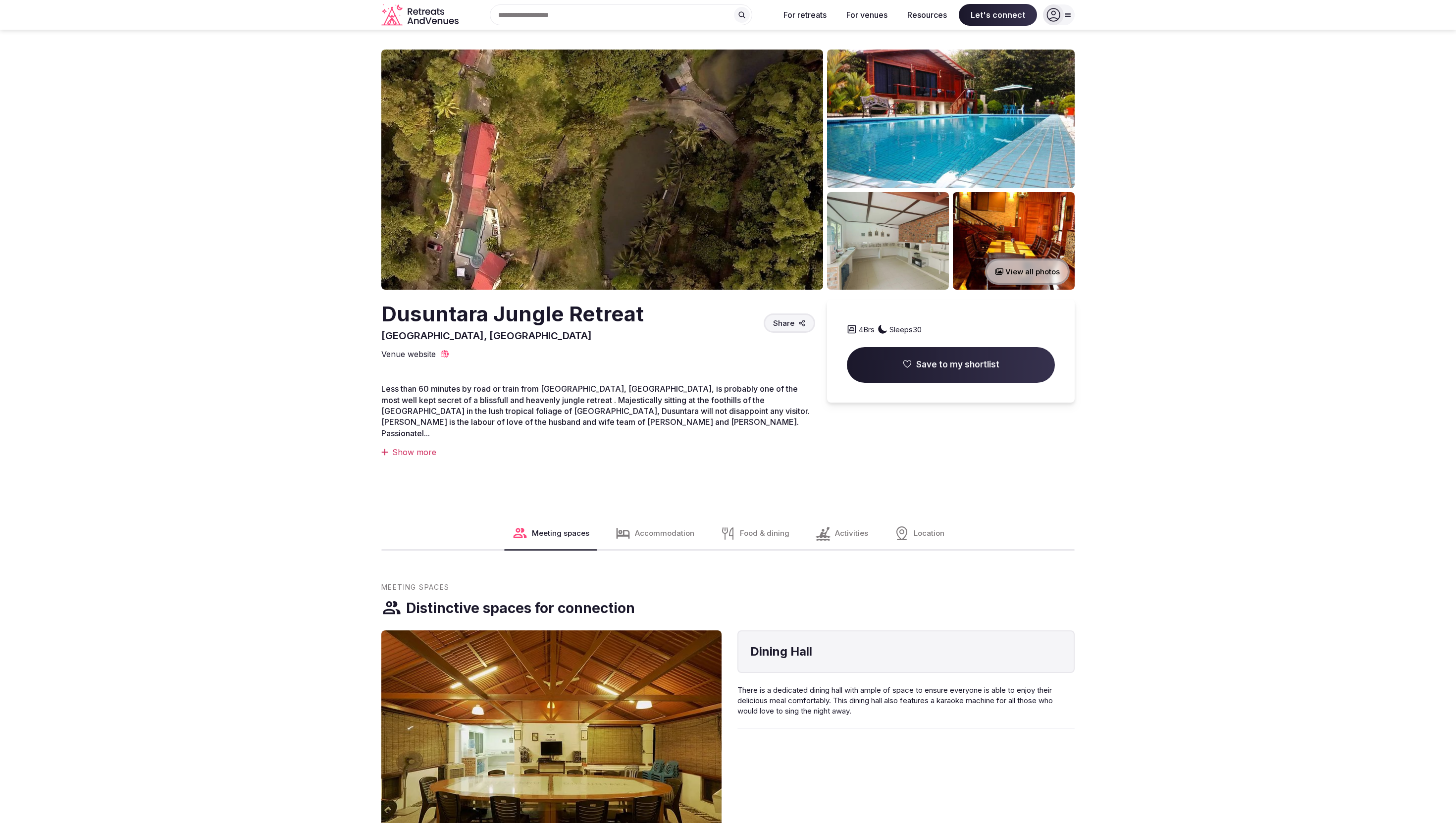
click at [774, 190] on img at bounding box center [603, 170] width 442 height 240
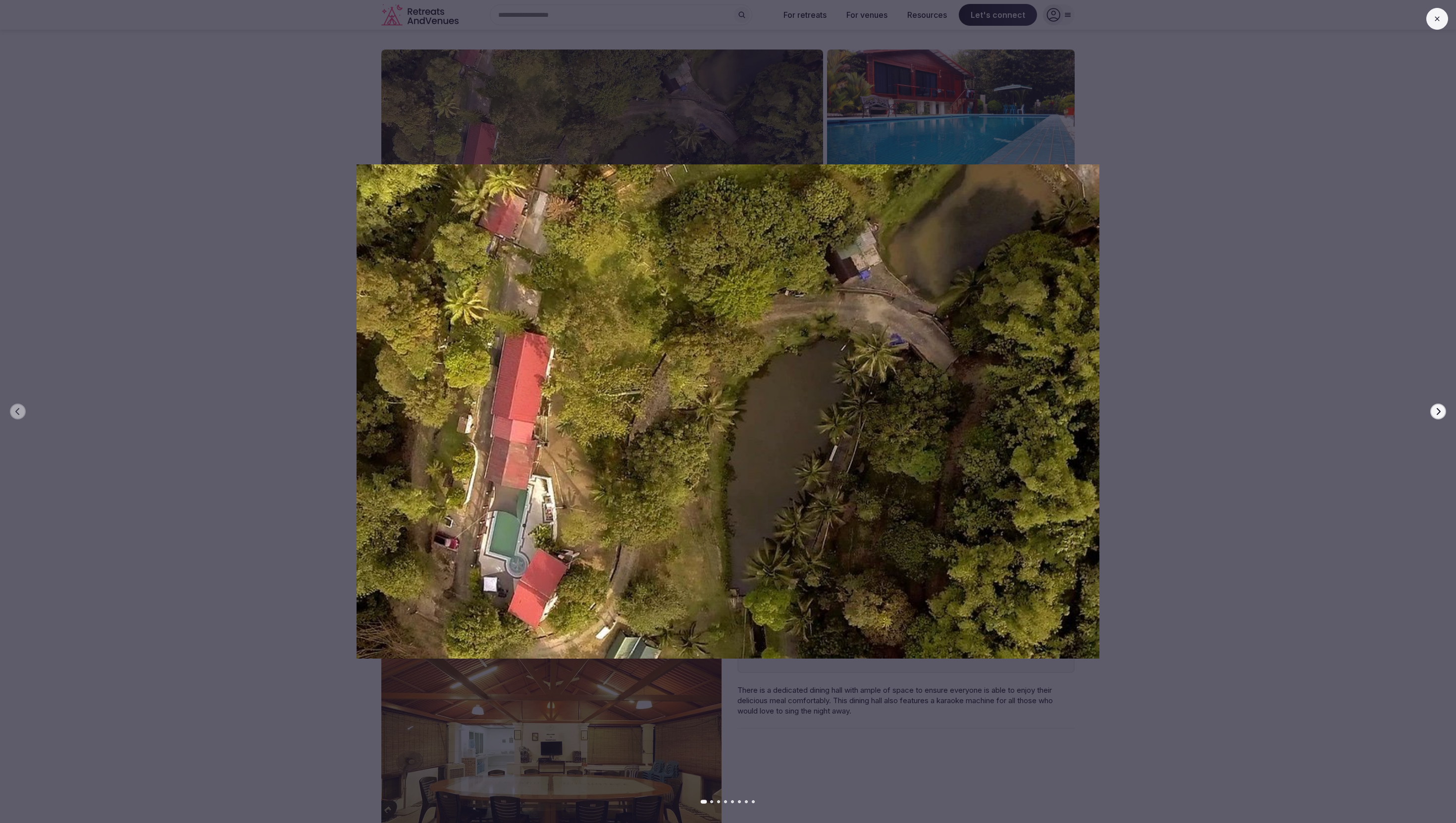
click at [889, 122] on div "Previous slide Next slide" at bounding box center [728, 412] width 1456 height 823
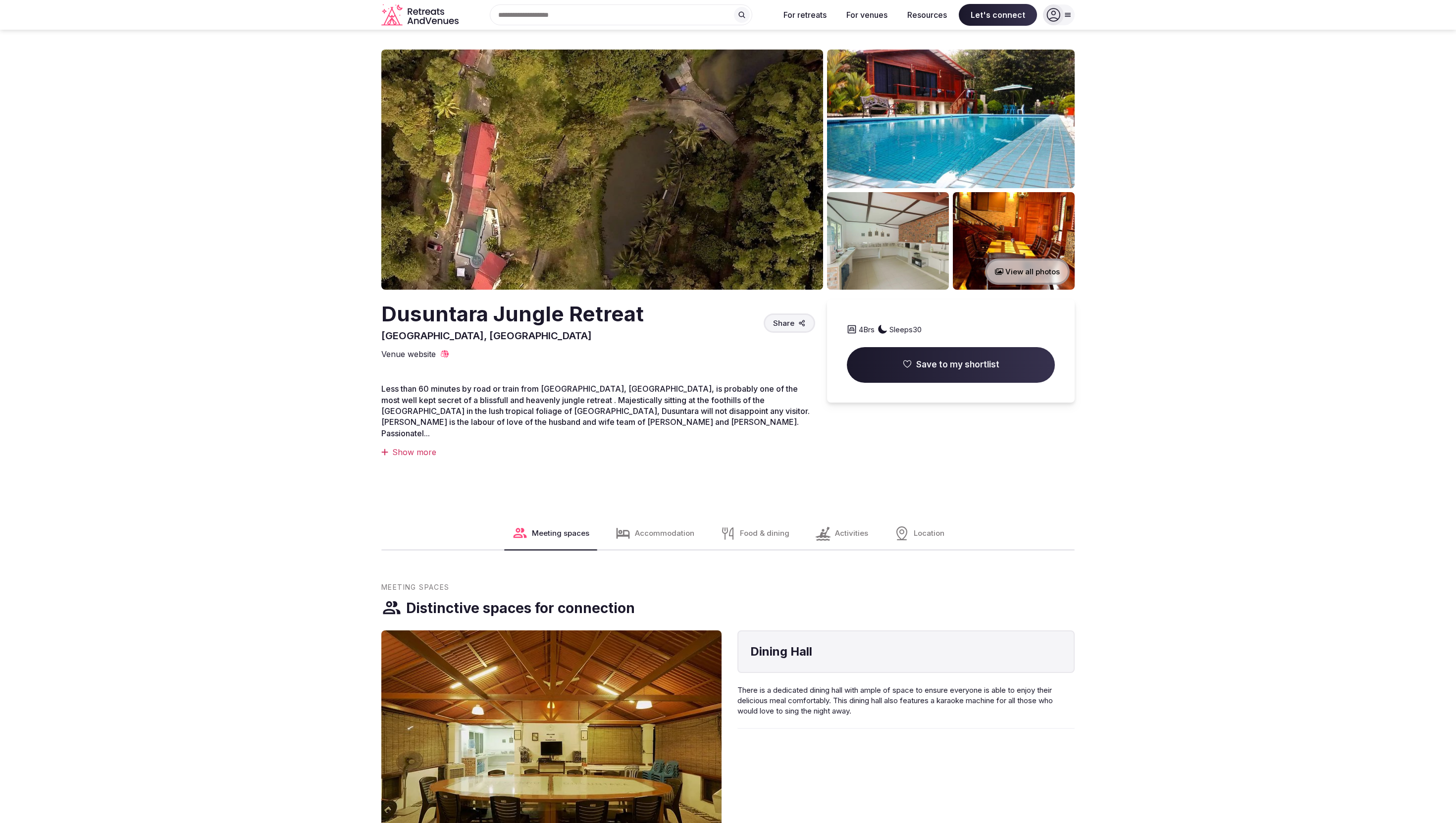
click at [890, 123] on img at bounding box center [951, 119] width 248 height 138
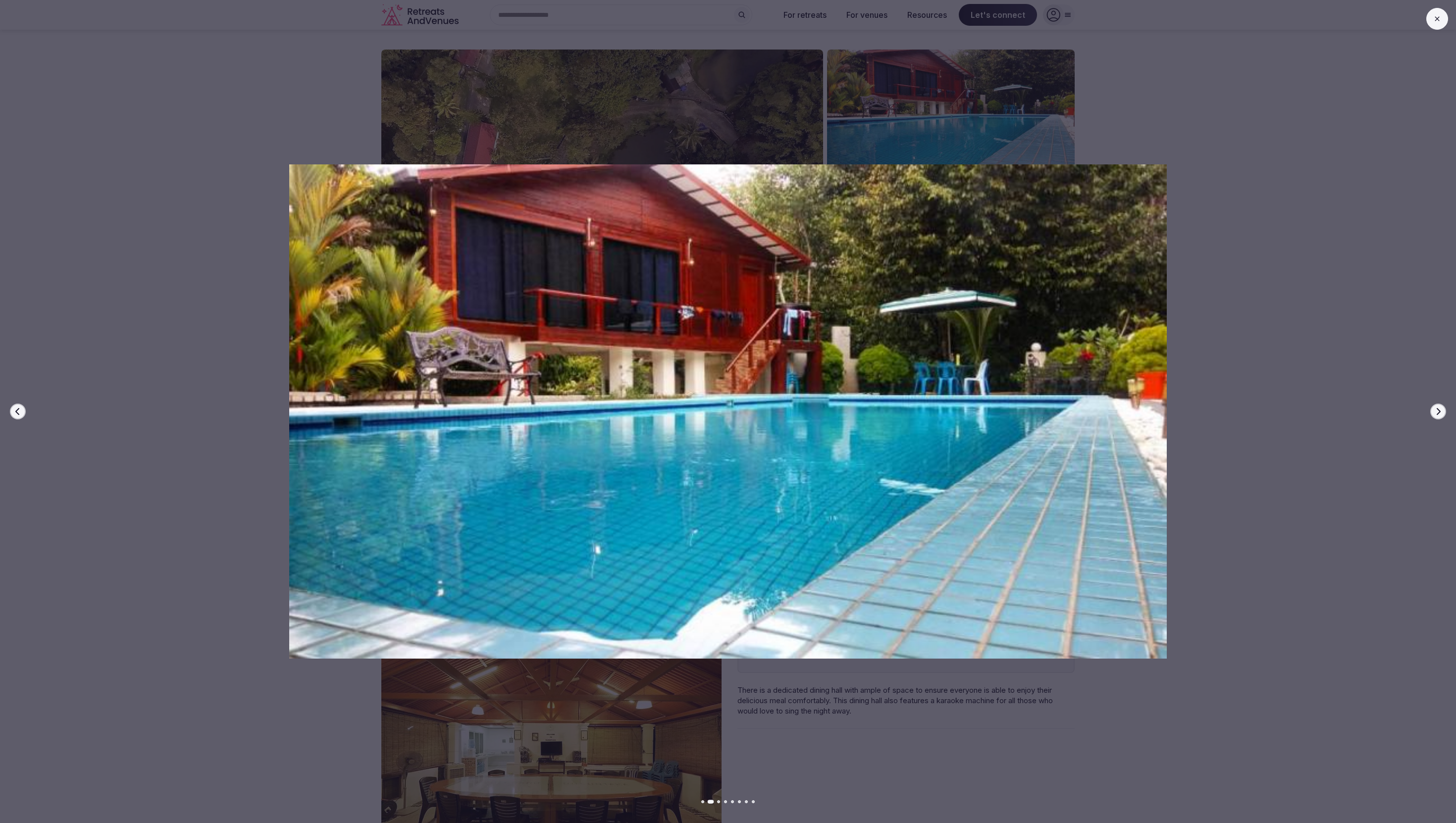
click at [1221, 203] on img at bounding box center [727, 412] width 1019 height 494
click at [1430, 413] on button "Next slide" at bounding box center [1438, 412] width 16 height 16
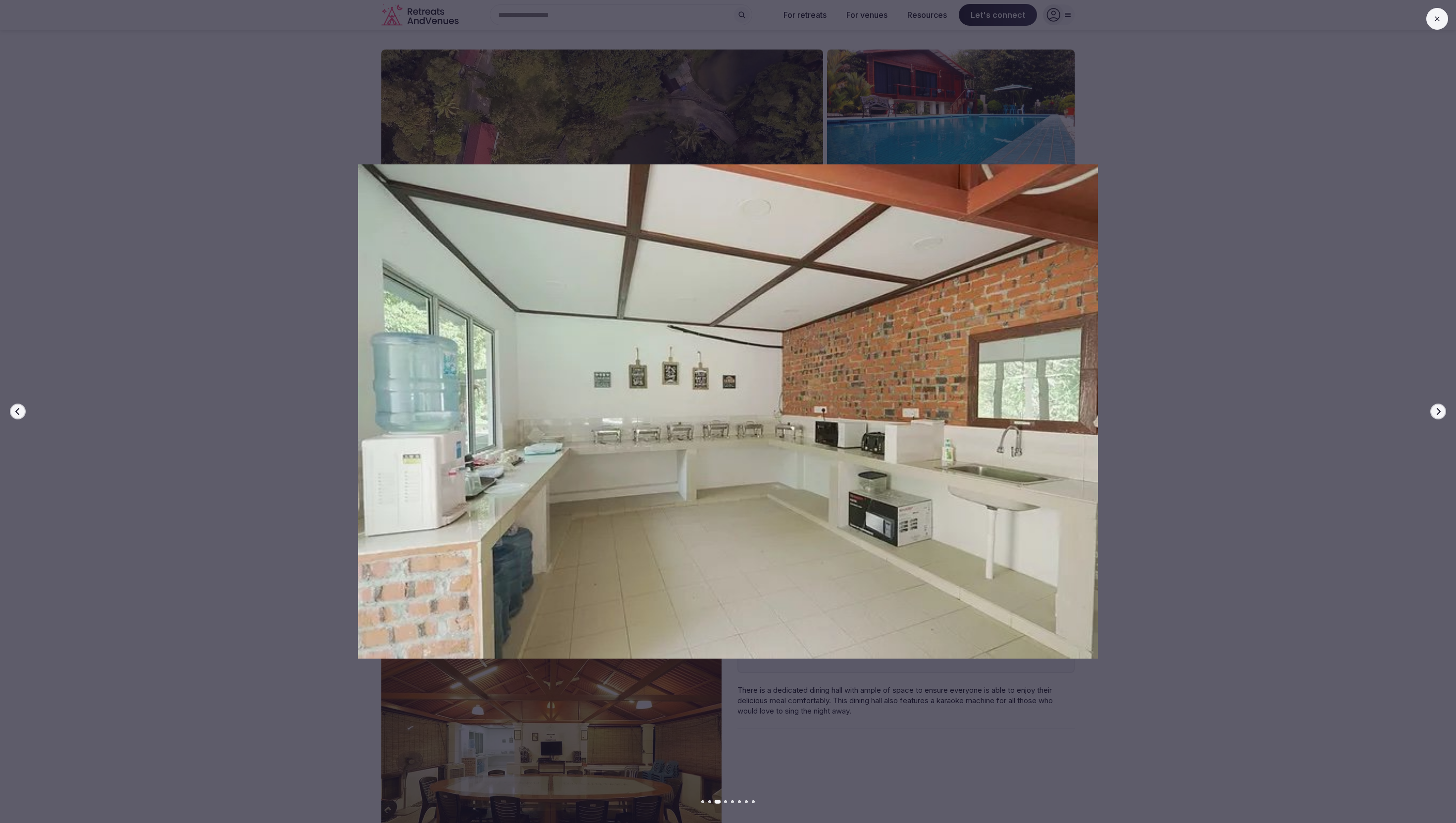
click at [1431, 413] on button "Next slide" at bounding box center [1438, 412] width 16 height 16
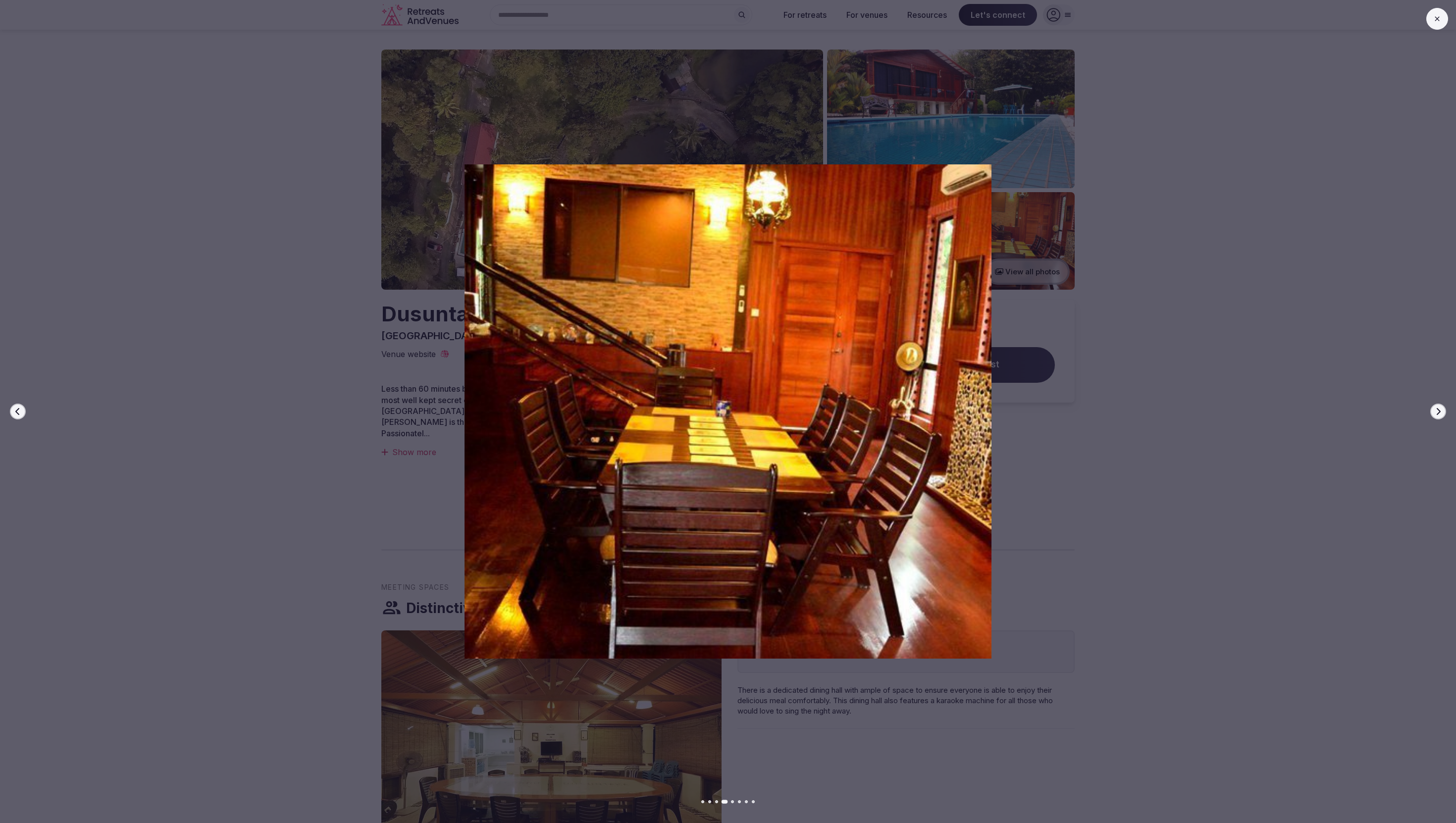
click at [1431, 413] on button "Next slide" at bounding box center [1438, 412] width 16 height 16
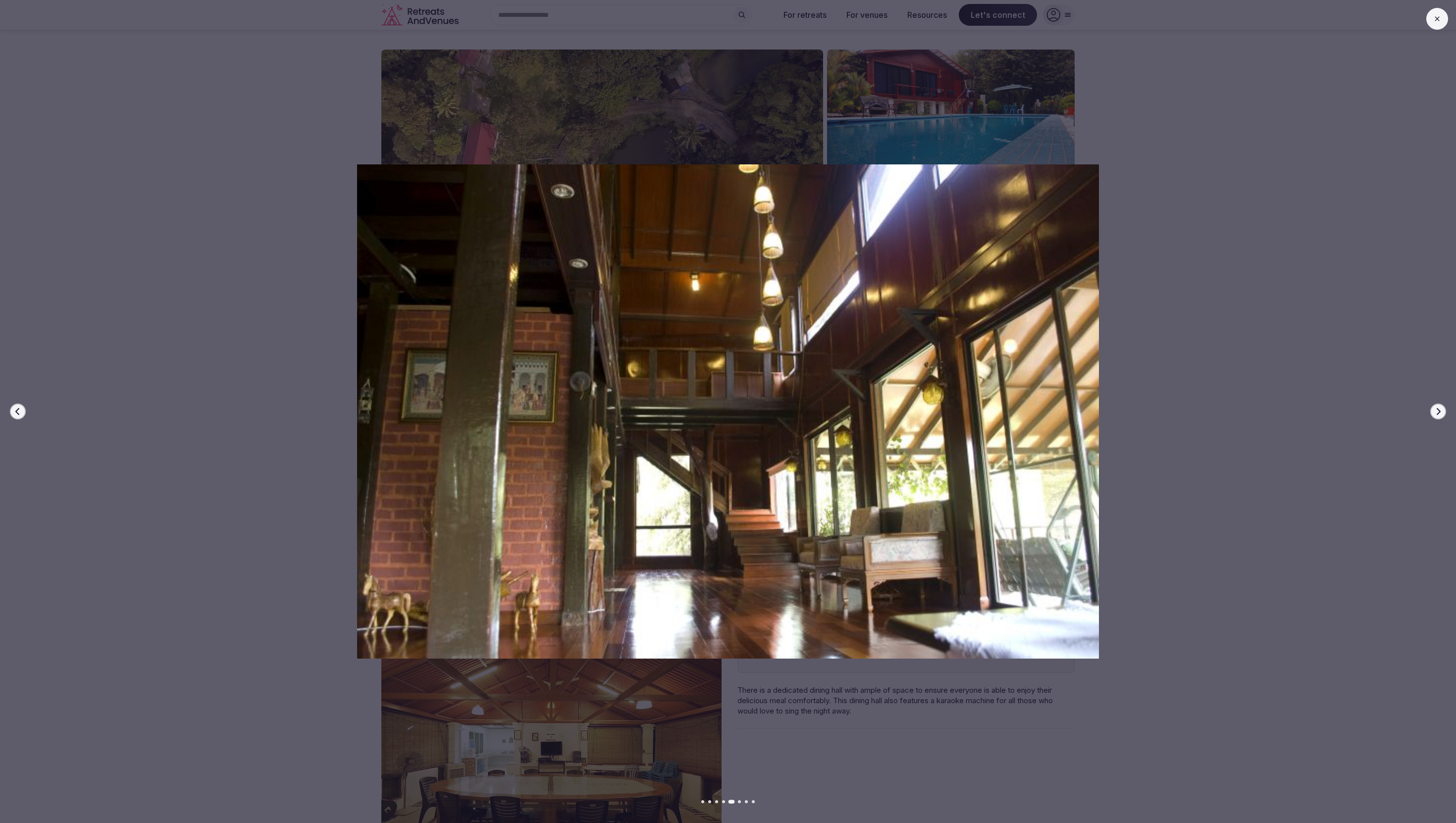
click at [1431, 413] on button "Next slide" at bounding box center [1438, 412] width 16 height 16
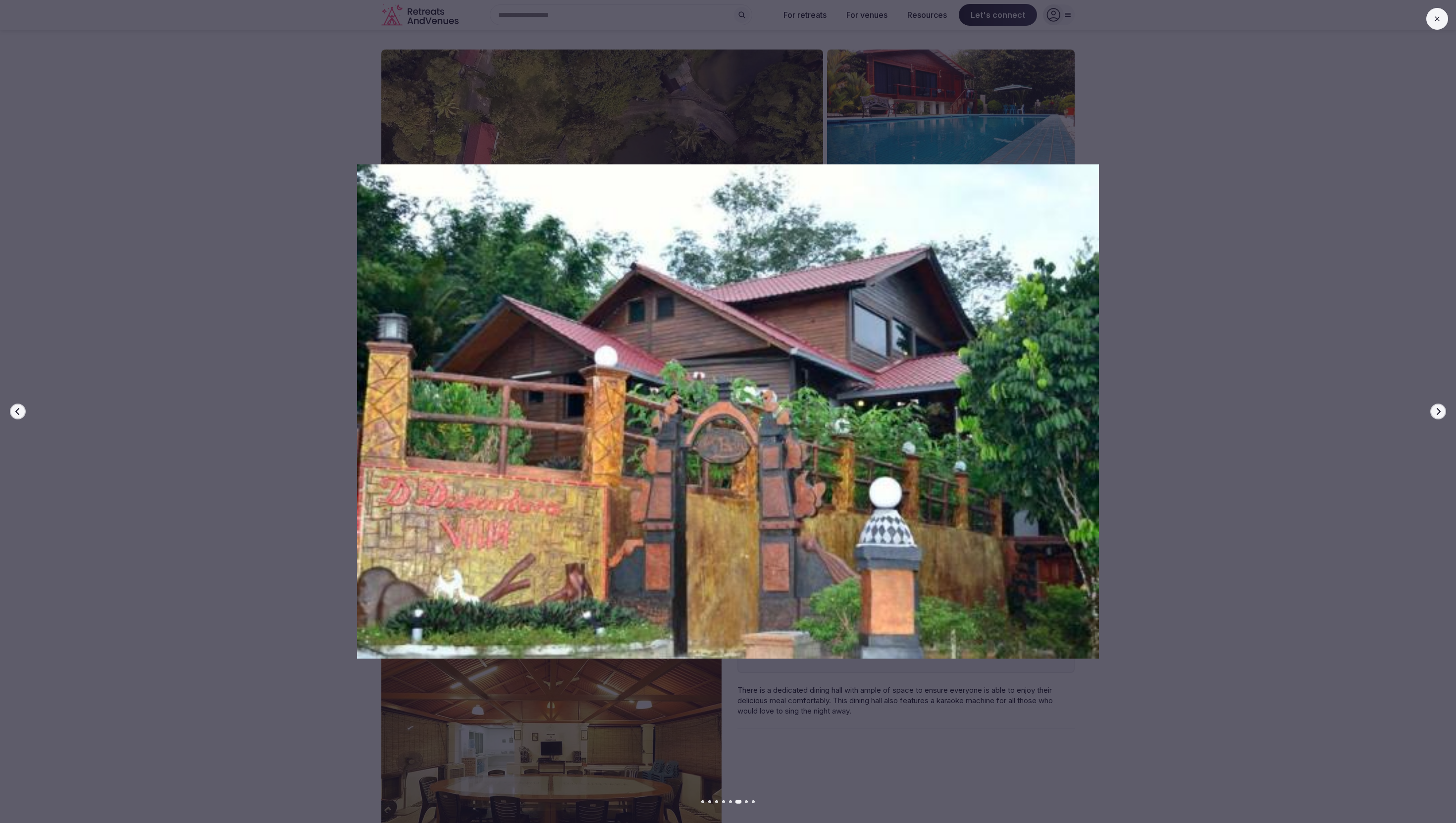
click at [1431, 413] on button "Next slide" at bounding box center [1438, 412] width 16 height 16
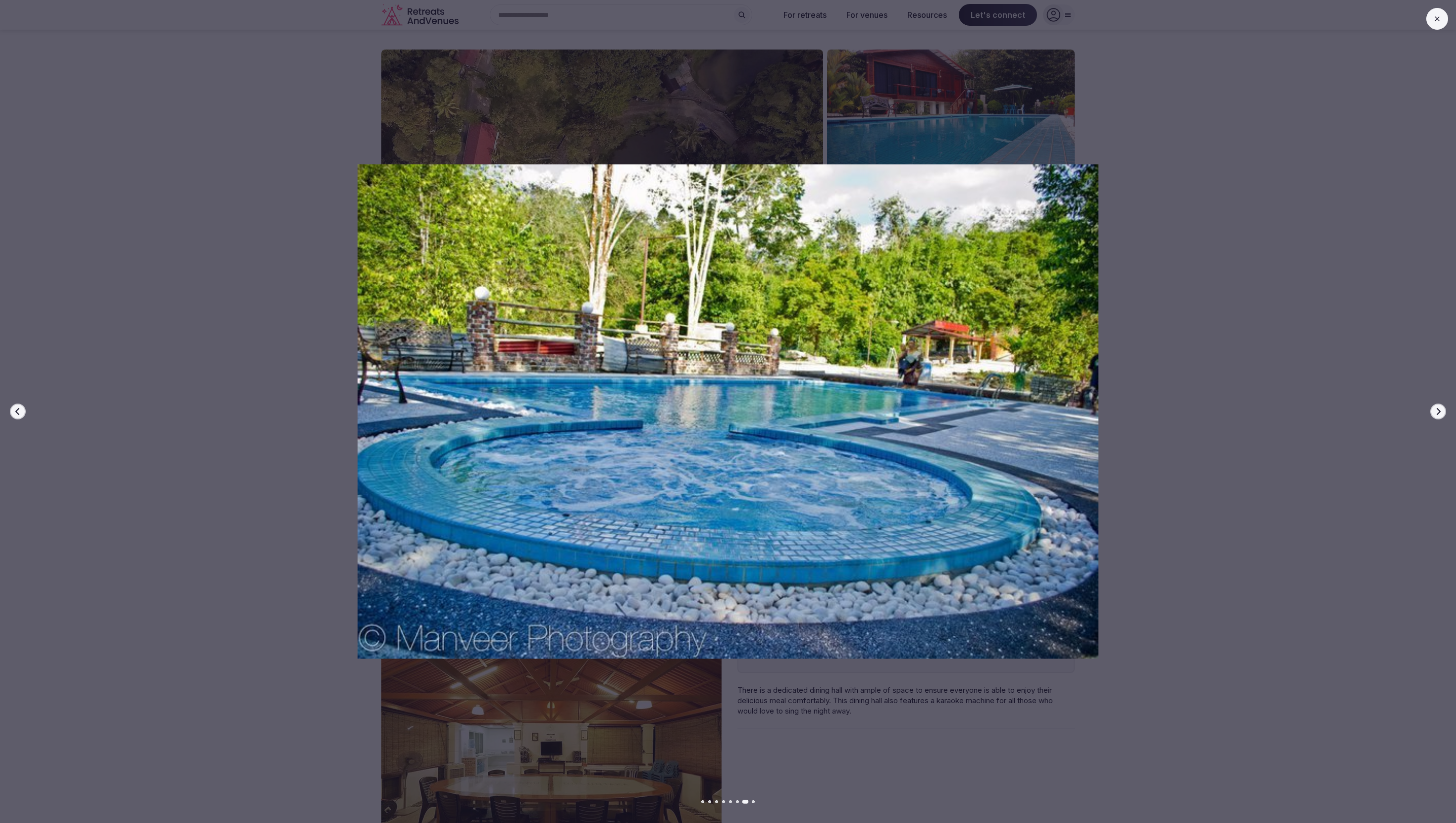
click at [1431, 413] on button "Next slide" at bounding box center [1438, 412] width 16 height 16
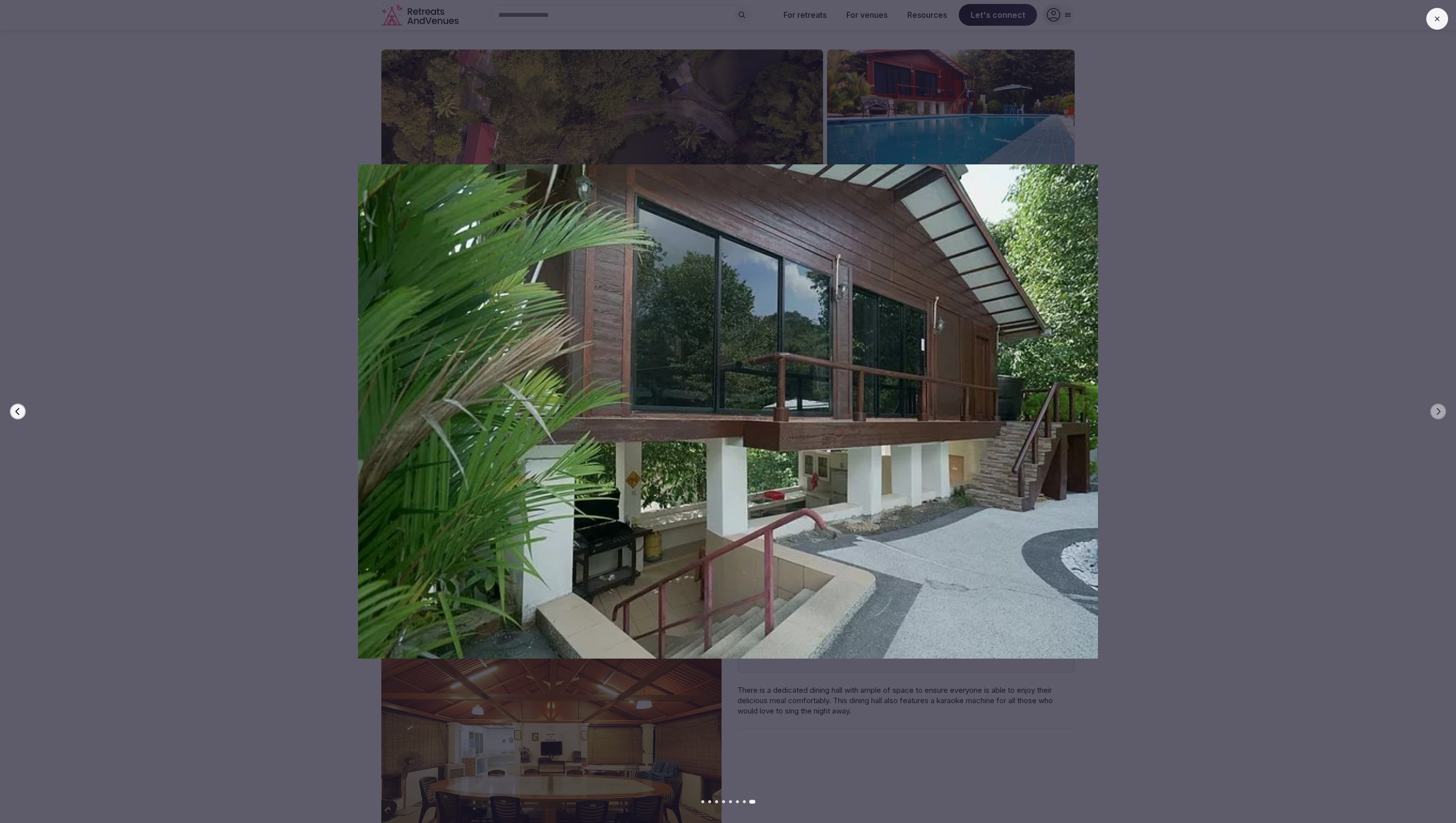
click at [1438, 24] on button at bounding box center [1437, 19] width 22 height 22
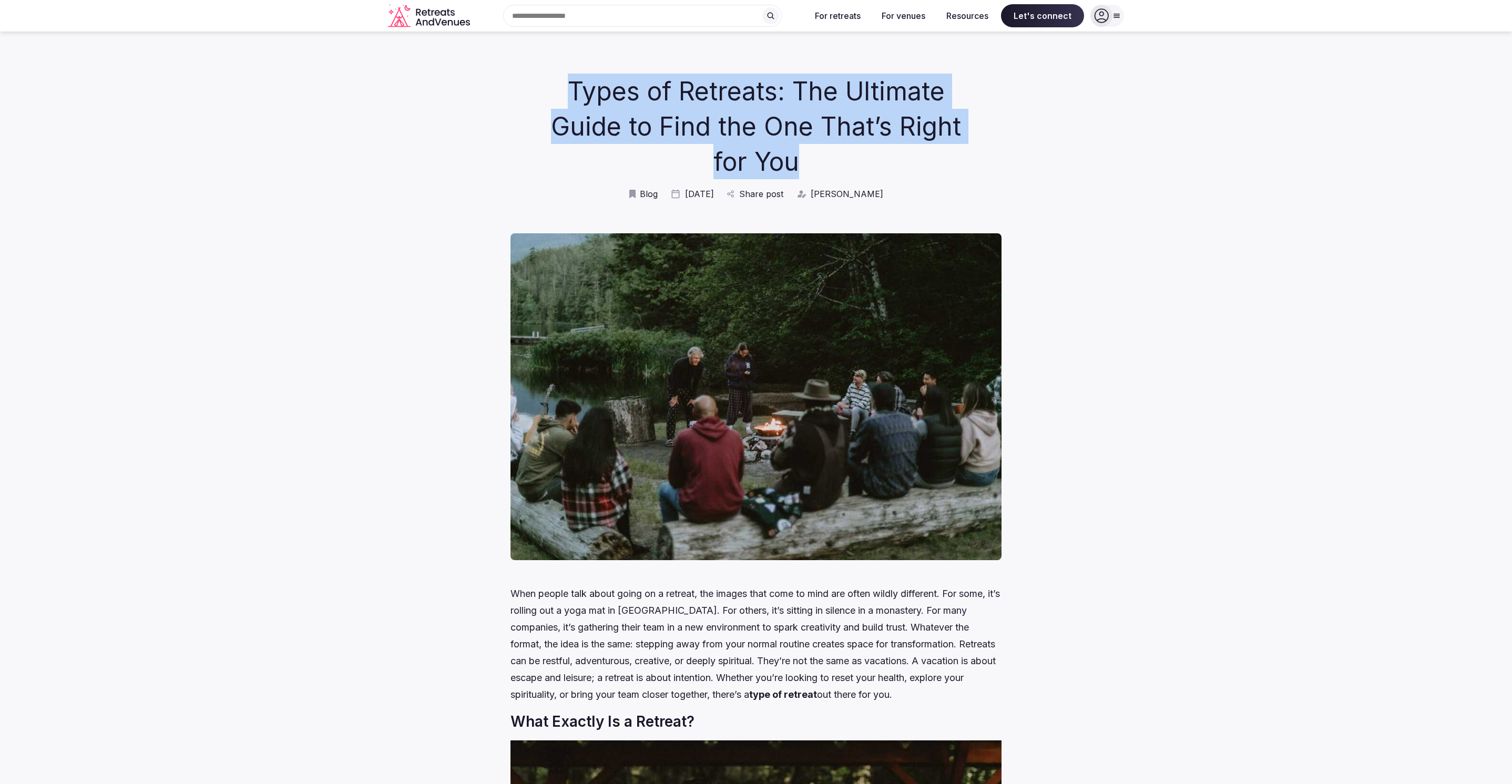
drag, startPoint x: 570, startPoint y: 80, endPoint x: 811, endPoint y: 154, distance: 252.1
click at [811, 154] on h1 "Types of Retreats: The Ultimate Guide to Find the One That’s Right for You" at bounding box center [756, 127] width 430 height 106
copy h1 "Types of Retreats: The Ultimate Guide to Find the One That’s Right for You"
